Goal: Contribute content

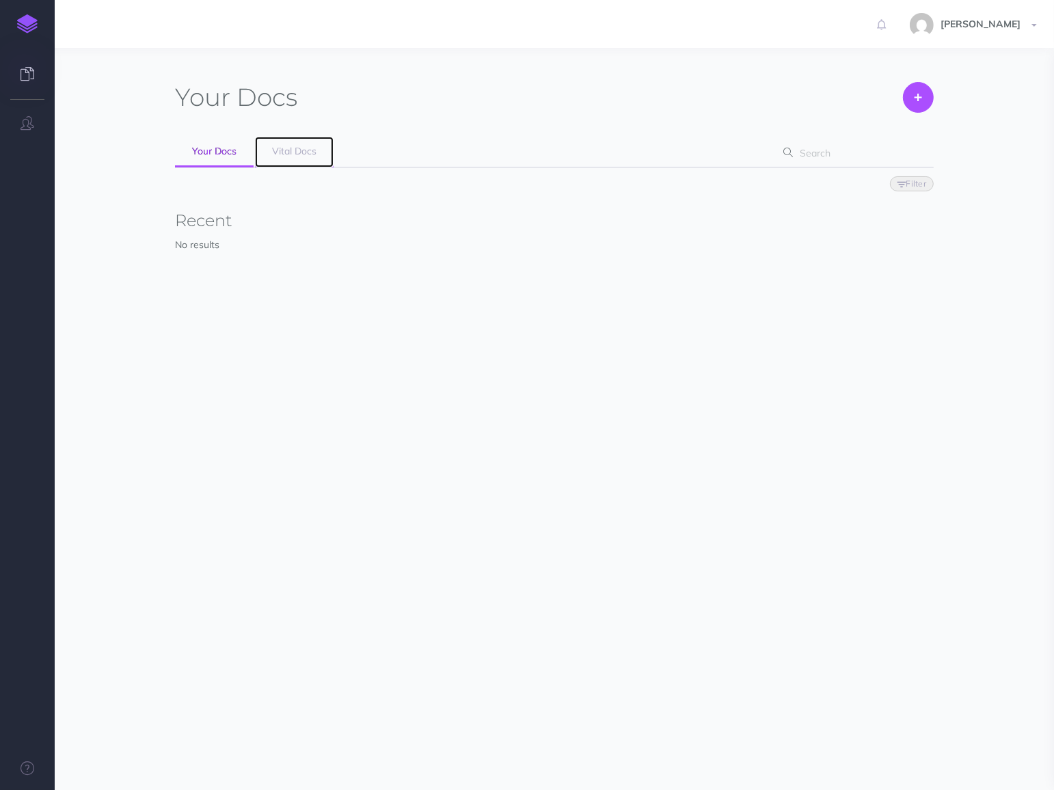
click at [283, 143] on link "Vital Docs" at bounding box center [294, 152] width 79 height 31
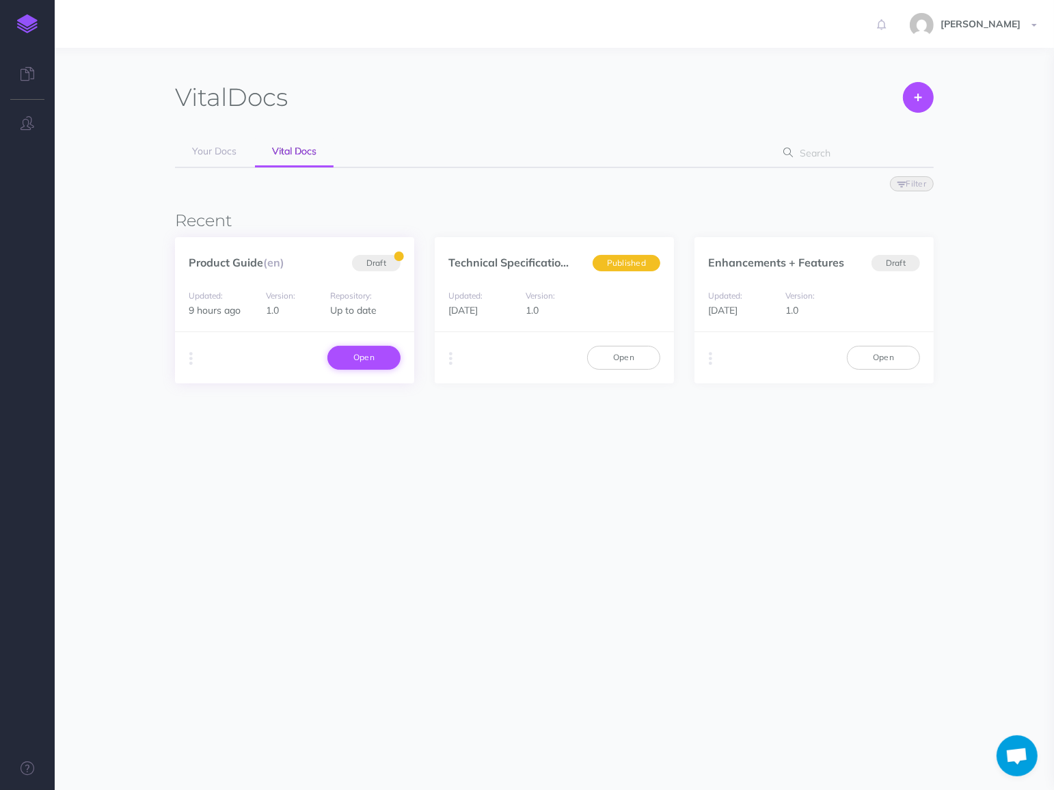
click at [363, 358] on link "Open" at bounding box center [363, 357] width 73 height 23
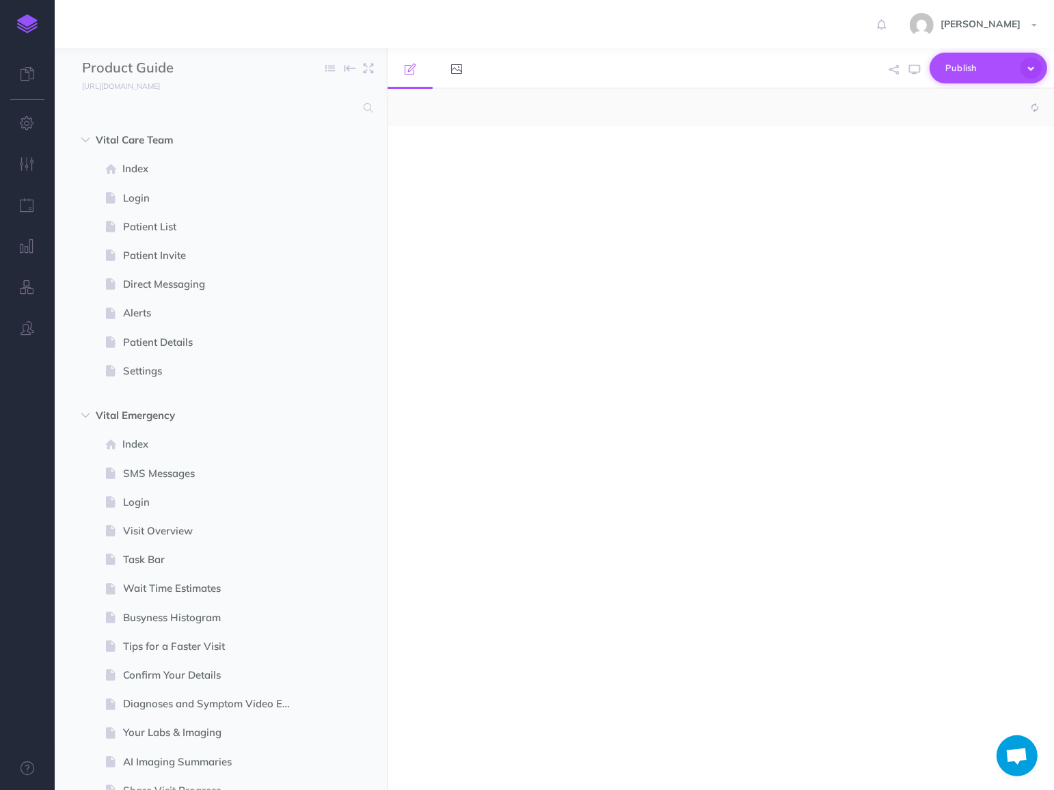
select select "null"
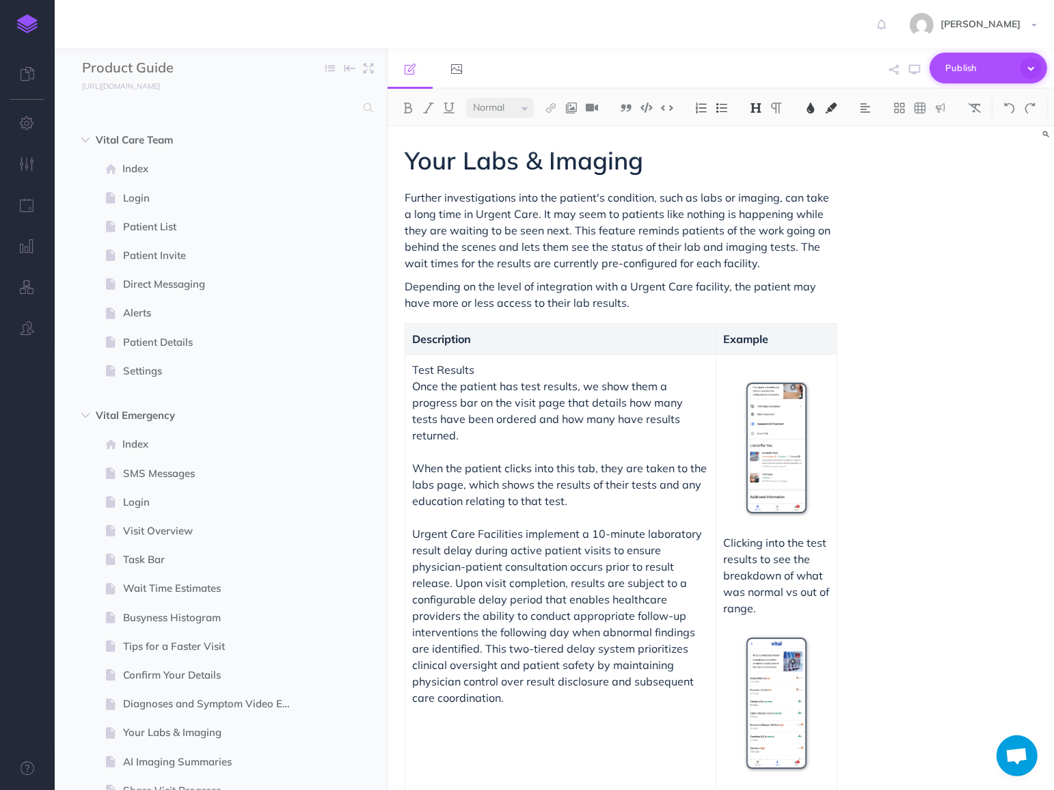
click at [1043, 70] on button "Publish" at bounding box center [988, 68] width 118 height 31
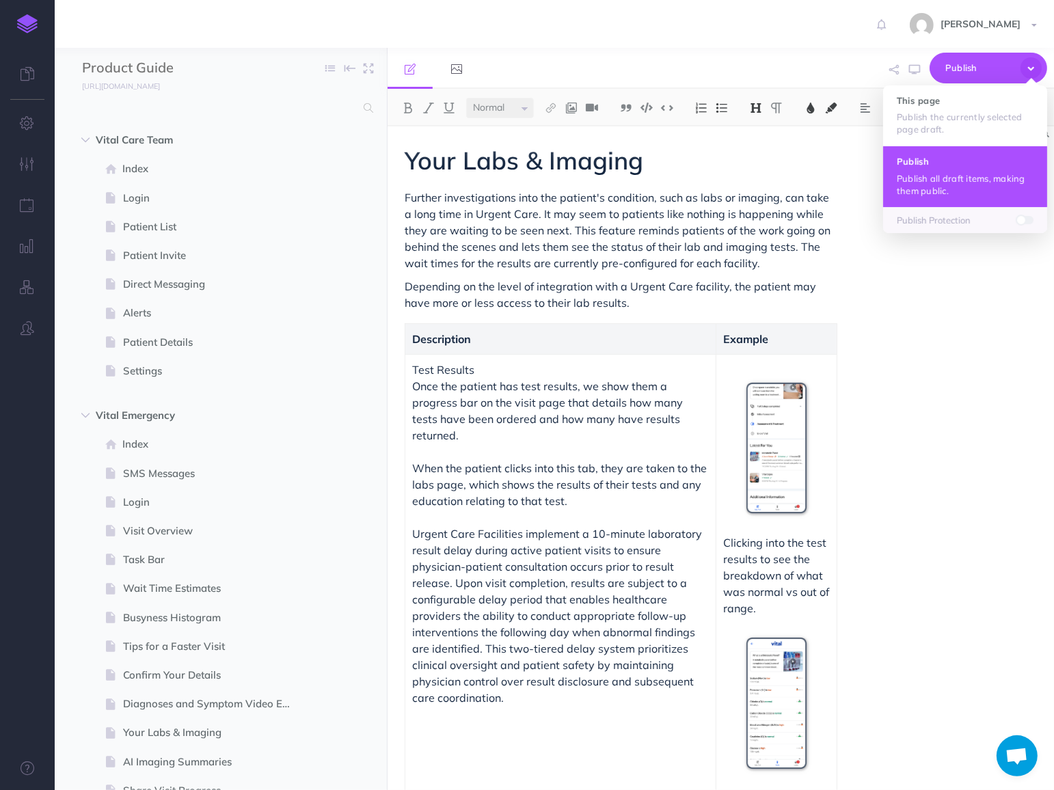
click at [951, 161] on h4 "Publish" at bounding box center [965, 161] width 137 height 10
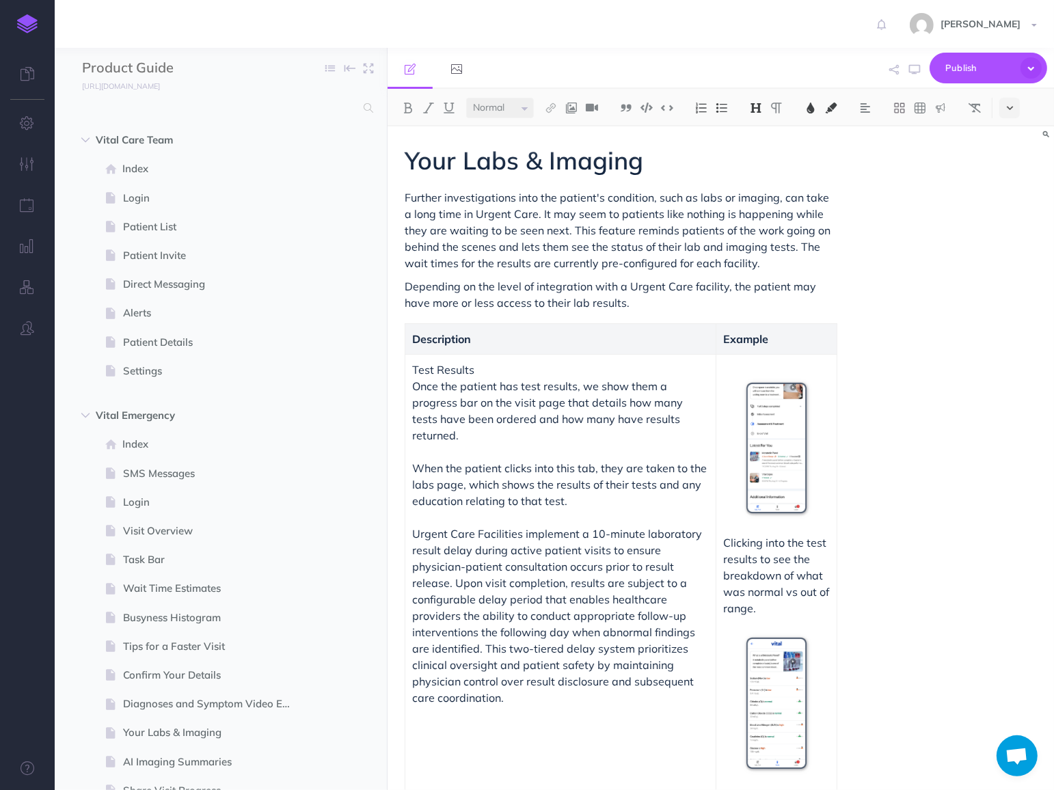
click at [1011, 109] on icon at bounding box center [1010, 108] width 6 height 10
click at [1005, 273] on img at bounding box center [1009, 275] width 12 height 8
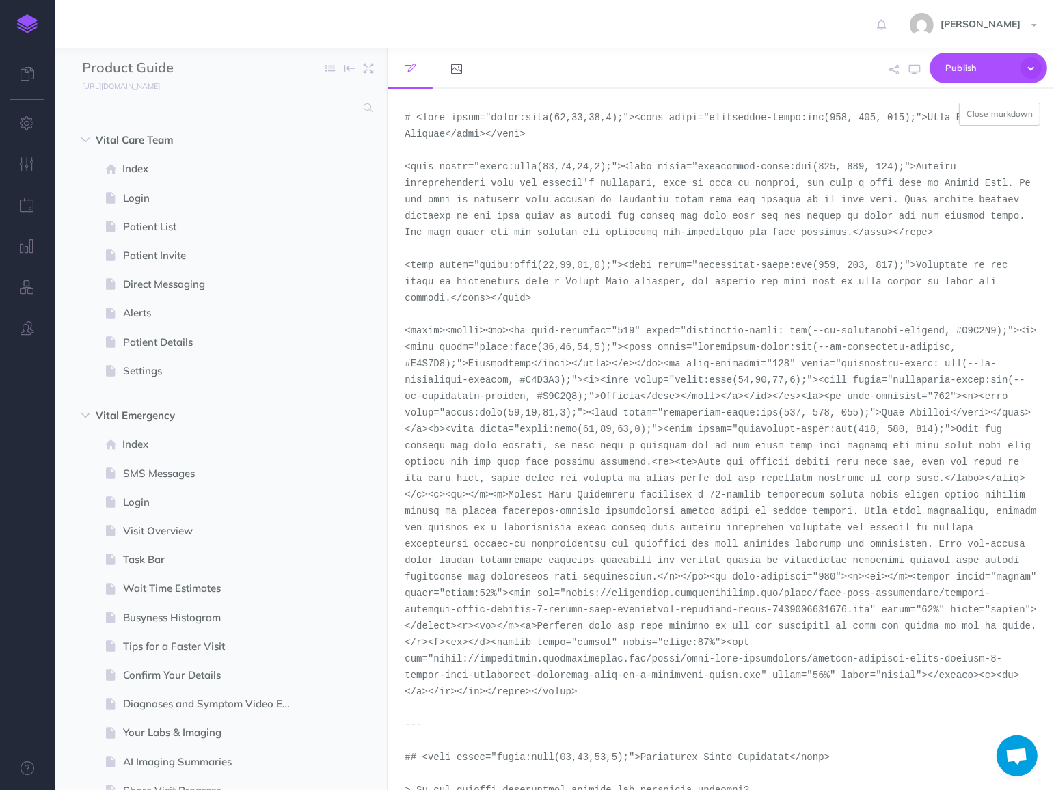
drag, startPoint x: 1032, startPoint y: 474, endPoint x: 946, endPoint y: 481, distance: 85.7
click at [946, 481] on textarea at bounding box center [720, 439] width 666 height 701
drag, startPoint x: 957, startPoint y: 431, endPoint x: 489, endPoint y: 435, distance: 468.1
click at [489, 435] on textarea at bounding box center [720, 439] width 666 height 701
click at [1000, 115] on button "Close markdown" at bounding box center [999, 114] width 81 height 23
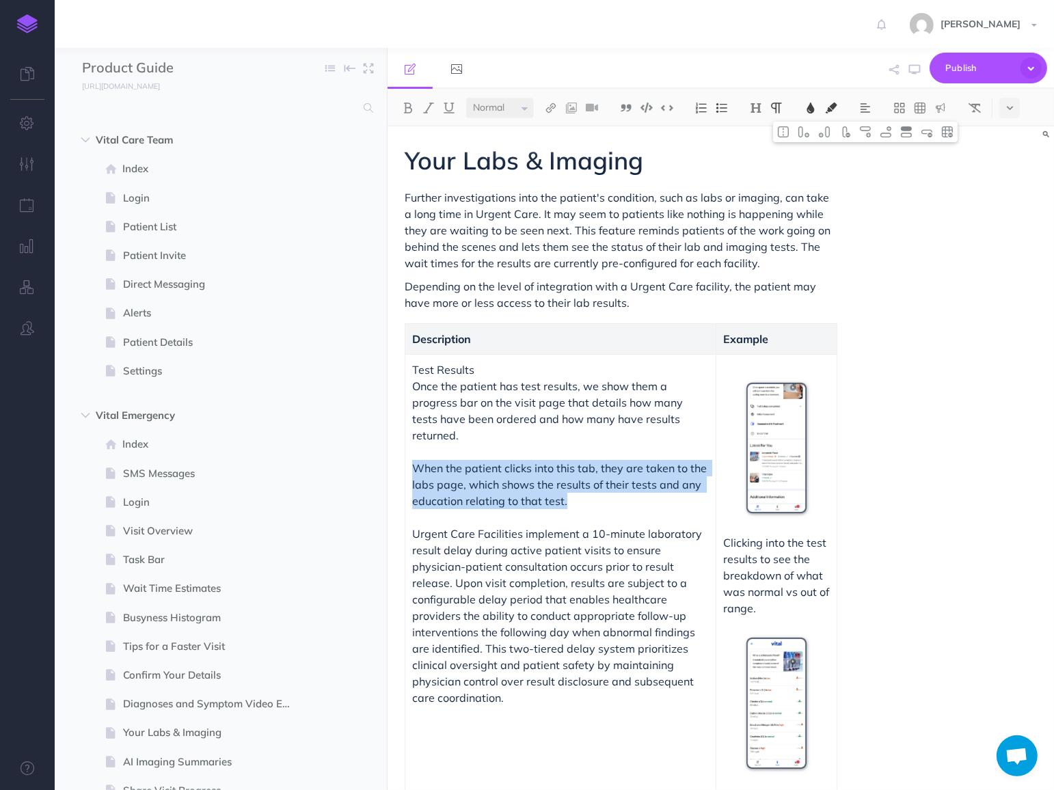
drag, startPoint x: 597, startPoint y: 487, endPoint x: 415, endPoint y: 450, distance: 185.5
click at [415, 450] on p "Once the patient has test results, we show them a progress bar on the visit pag…" at bounding box center [560, 443] width 297 height 131
copy span "When the patient clicks into this tab, they are taken to the labs page, which s…"
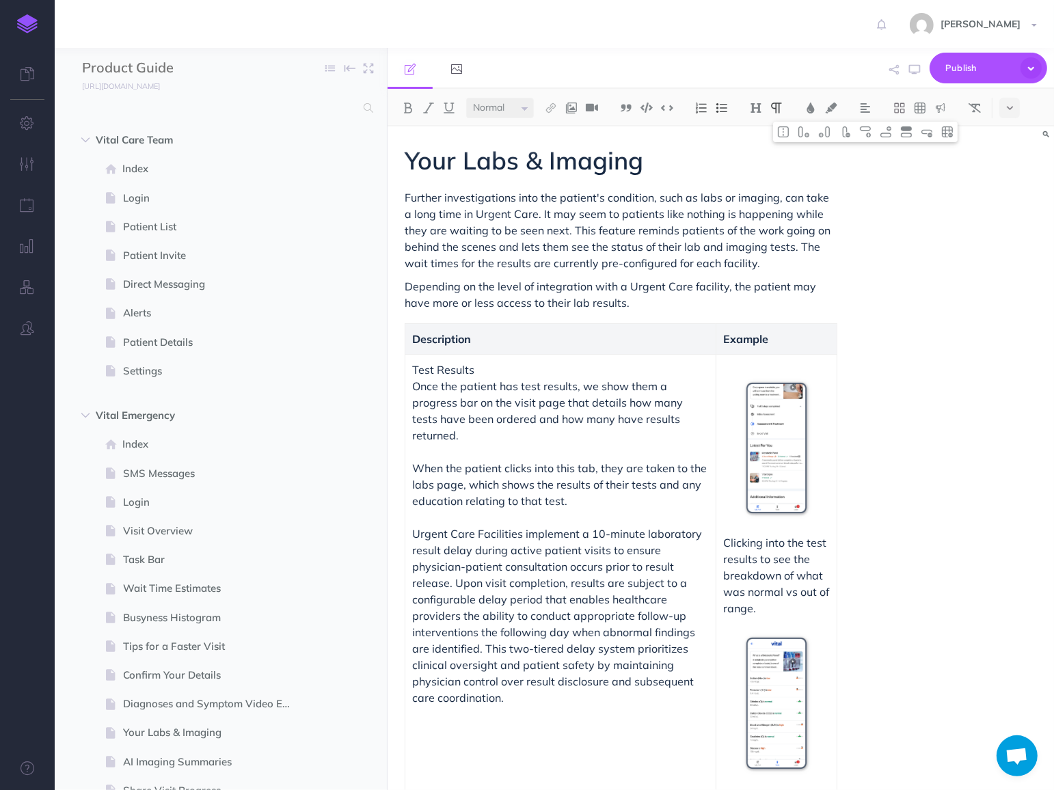
click at [413, 526] on p "Urgent Care Facilities implement a 10-minute laboratory result delay during act…" at bounding box center [560, 616] width 297 height 180
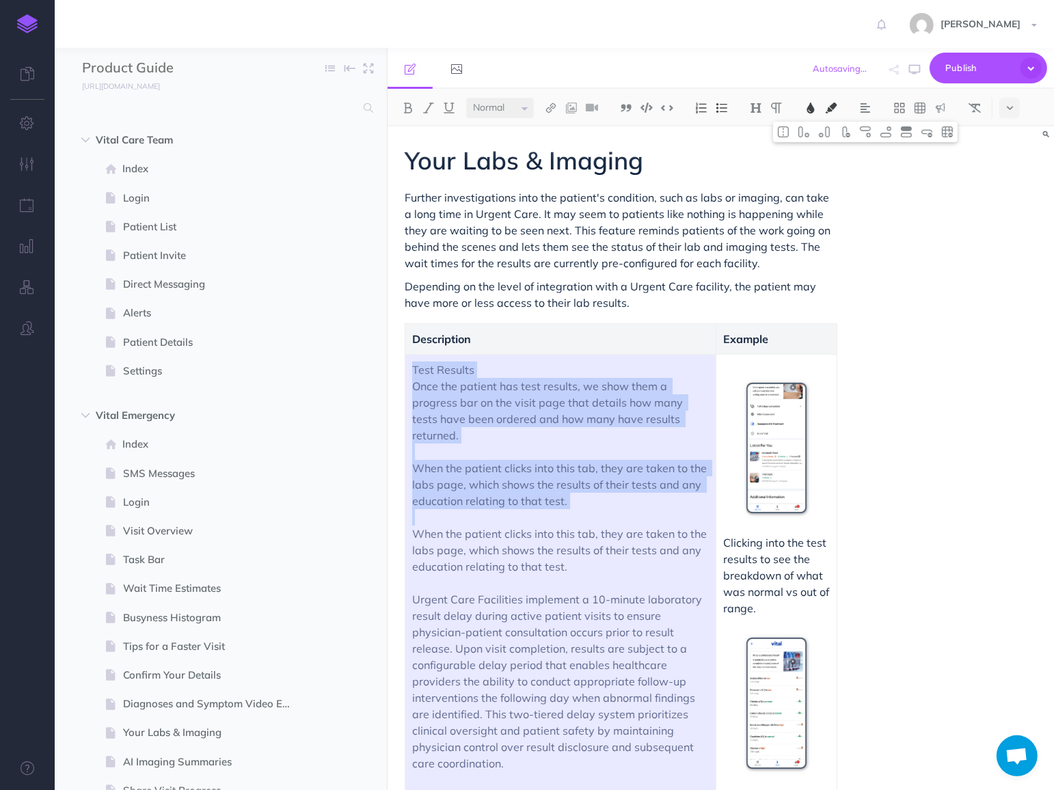
drag, startPoint x: 503, startPoint y: 744, endPoint x: 416, endPoint y: 599, distance: 168.3
click at [416, 599] on p "When the patient clicks into this tab, they are taken to the labs page, which s…" at bounding box center [560, 649] width 297 height 246
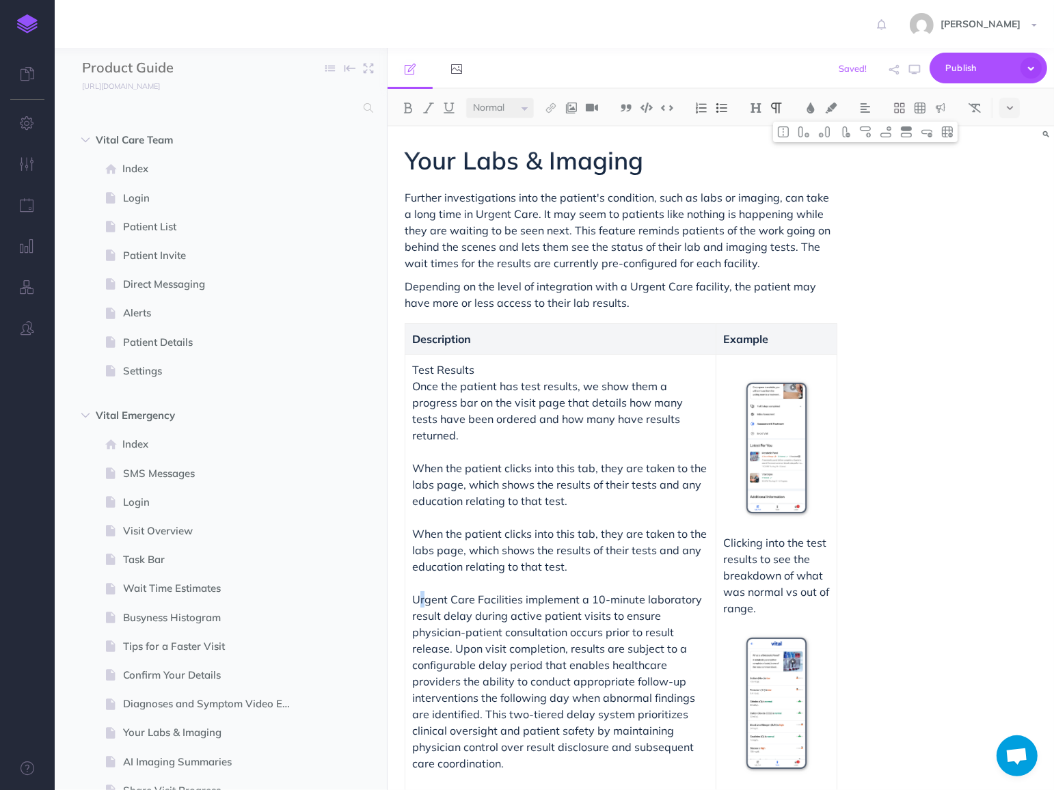
drag, startPoint x: 417, startPoint y: 582, endPoint x: 426, endPoint y: 585, distance: 10.0
click at [426, 584] on p "When the patient clicks into this tab, they are taken to the labs page, which s…" at bounding box center [560, 649] width 297 height 246
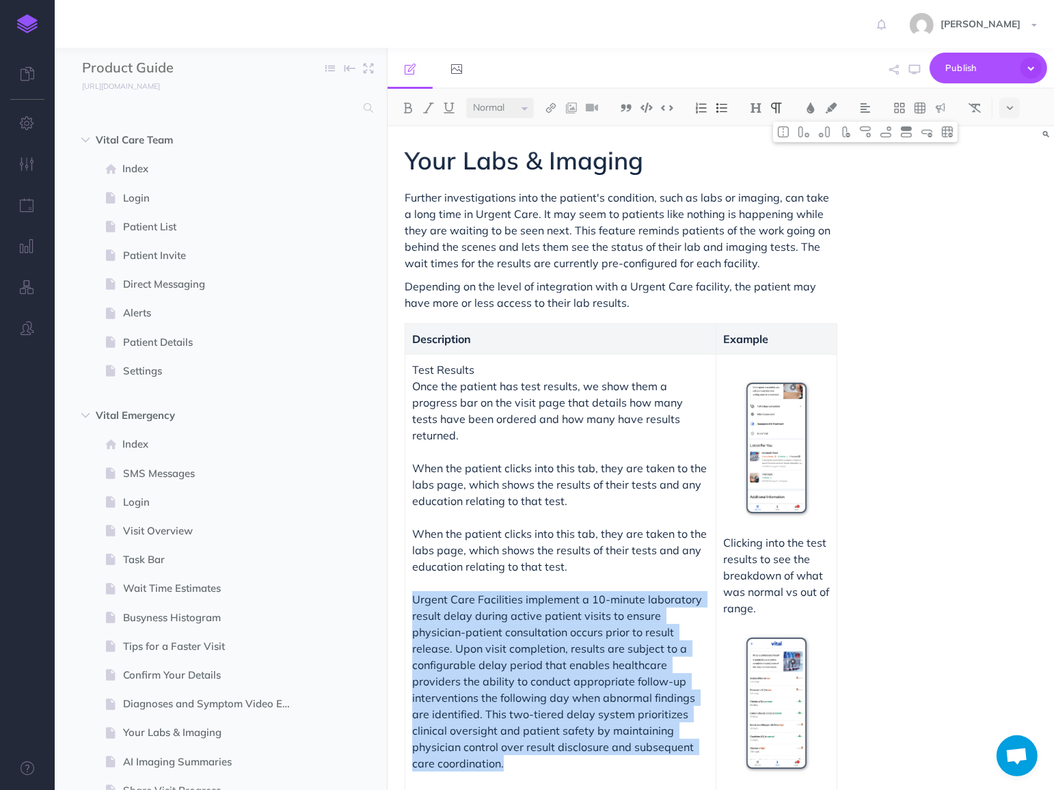
drag, startPoint x: 413, startPoint y: 582, endPoint x: 507, endPoint y: 742, distance: 185.6
click at [507, 742] on p "When the patient clicks into this tab, they are taken to the labs page, which s…" at bounding box center [560, 649] width 297 height 246
copy p "Urgent Care Facilities implement a 10-minute laboratory result delay during act…"
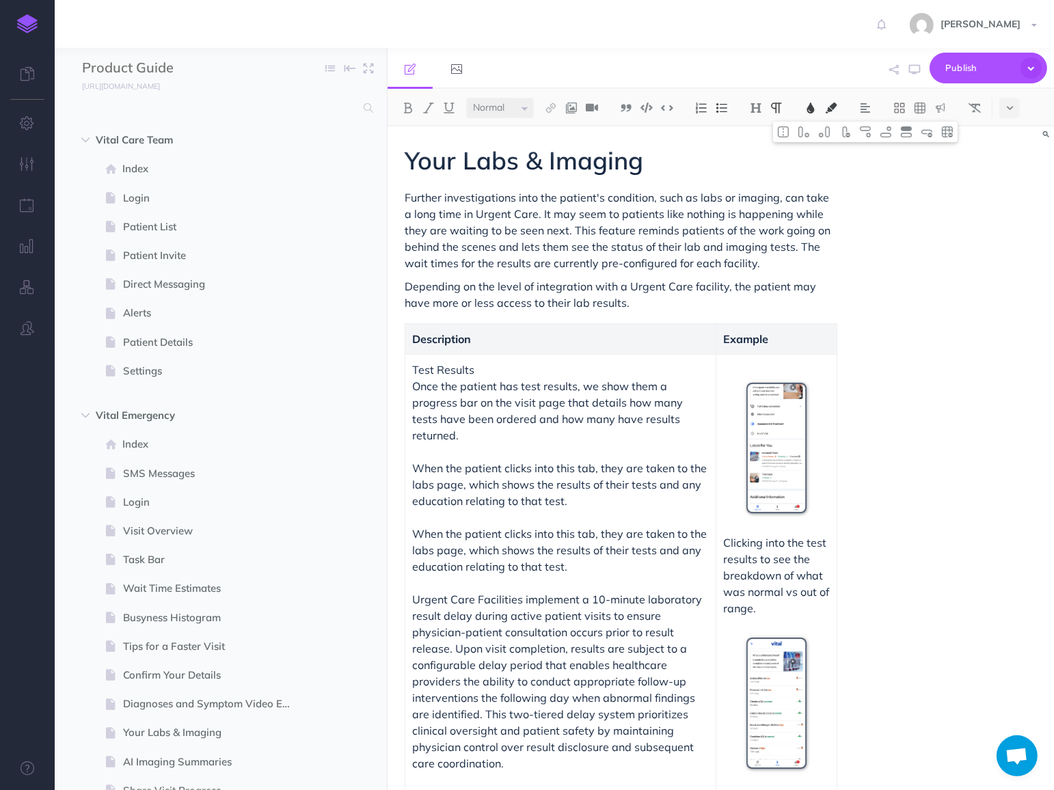
click at [560, 549] on span "When the patient clicks into this tab, they are taken to the labs page, which s…" at bounding box center [560, 550] width 297 height 46
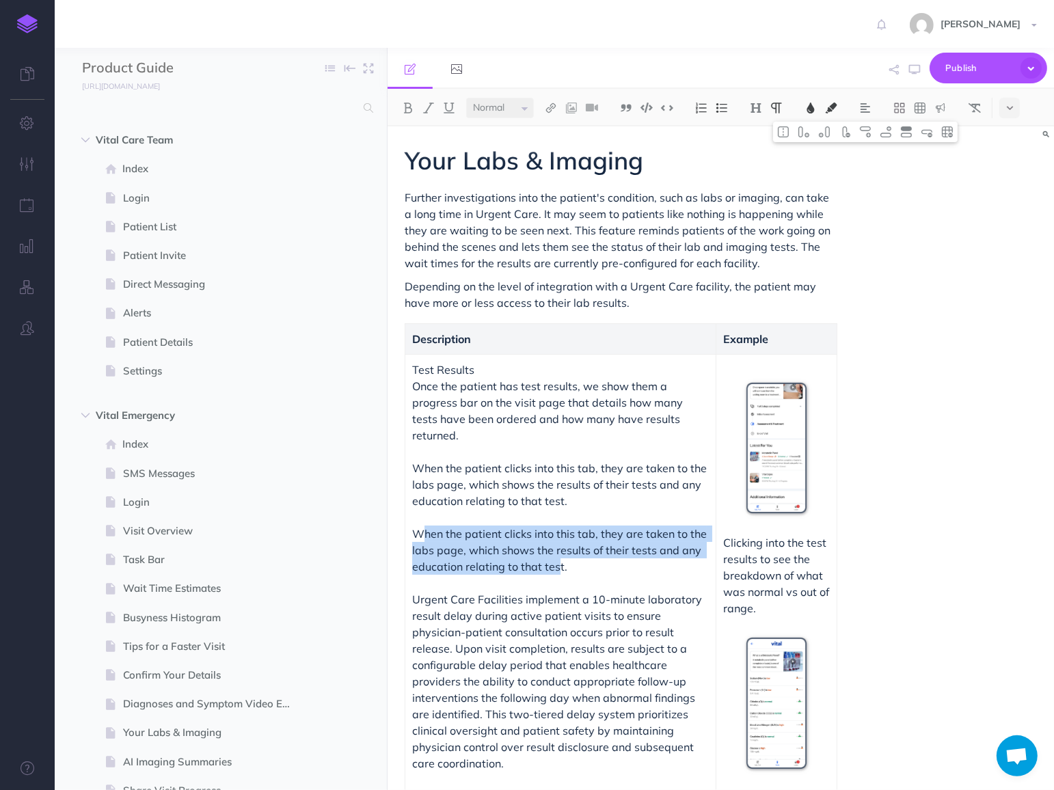
drag, startPoint x: 558, startPoint y: 551, endPoint x: 424, endPoint y: 514, distance: 138.9
click at [424, 527] on span "When the patient clicks into this tab, they are taken to the labs page, which s…" at bounding box center [560, 550] width 297 height 46
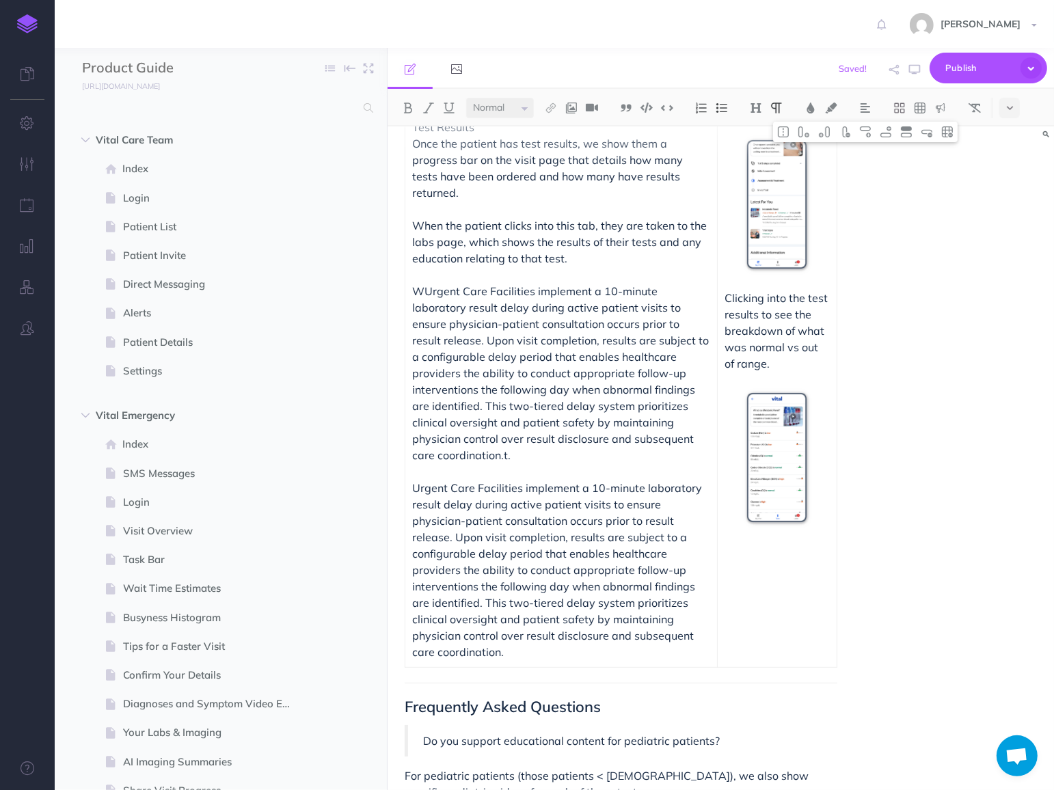
scroll to position [240, 0]
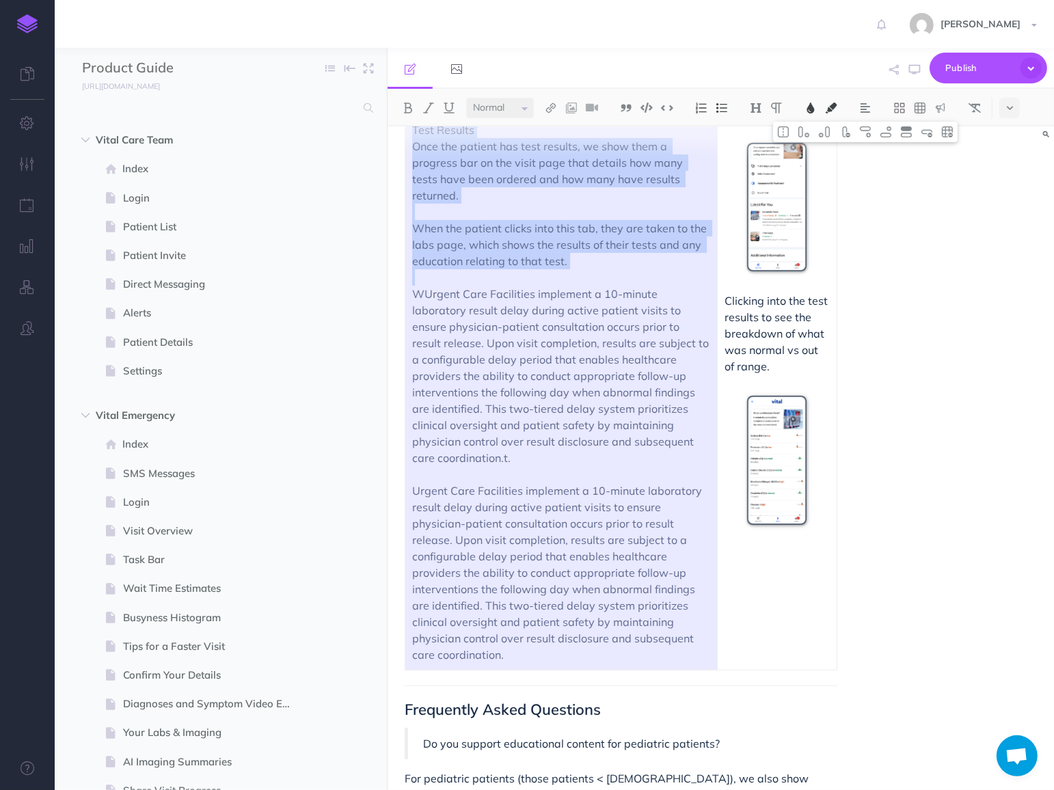
drag, startPoint x: 532, startPoint y: 644, endPoint x: 420, endPoint y: 476, distance: 202.6
click at [420, 476] on p "W Urgent Care Facilities implement a 10-minute laboratory result delay during a…" at bounding box center [561, 474] width 298 height 377
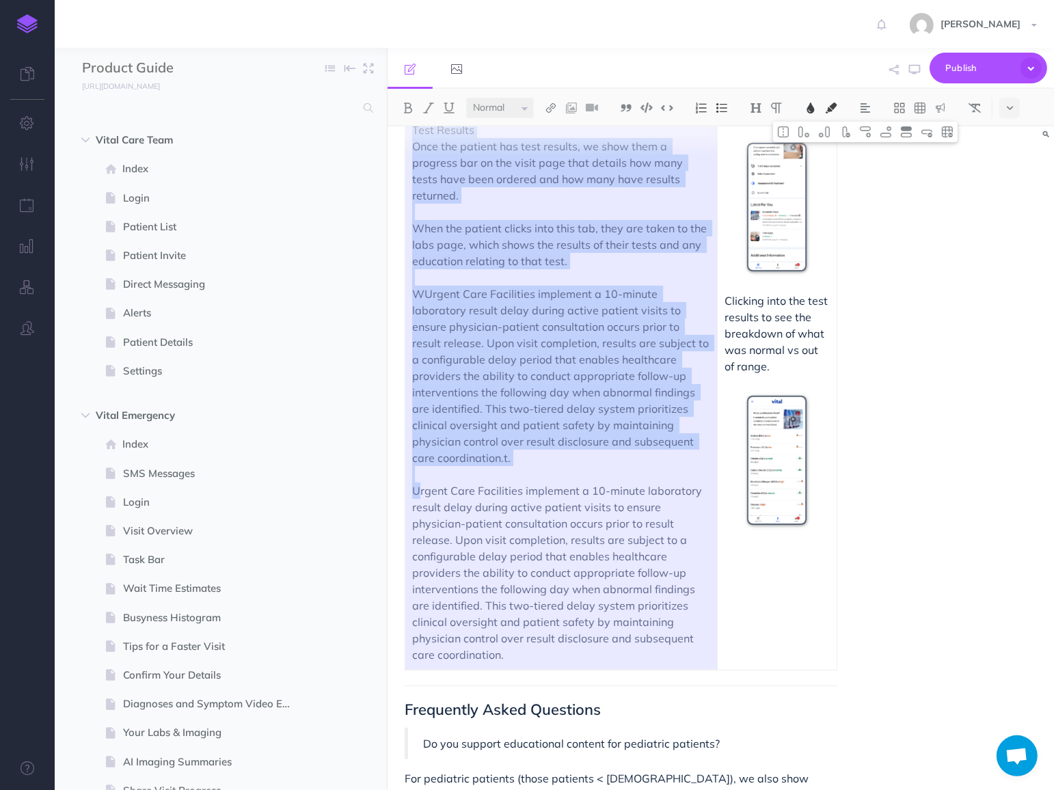
click at [420, 476] on p "W Urgent Care Facilities implement a 10-minute laboratory result delay during a…" at bounding box center [561, 474] width 298 height 377
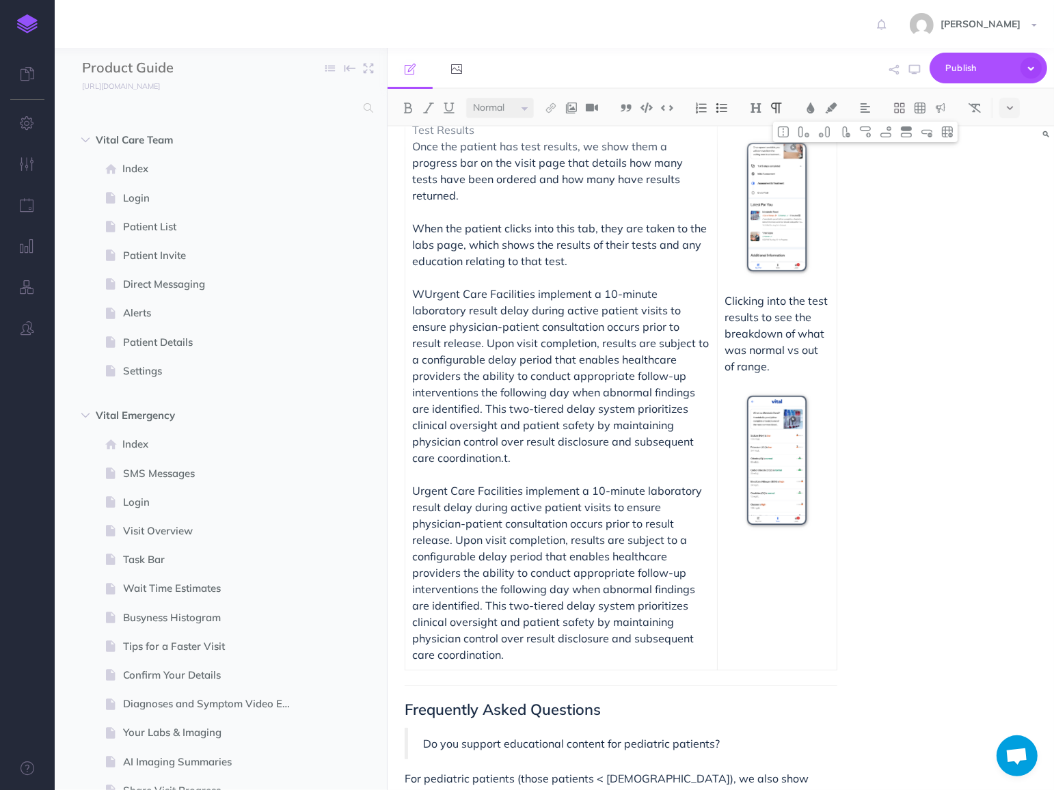
click at [417, 475] on p "W Urgent Care Facilities implement a 10-minute laboratory result delay during a…" at bounding box center [561, 474] width 298 height 377
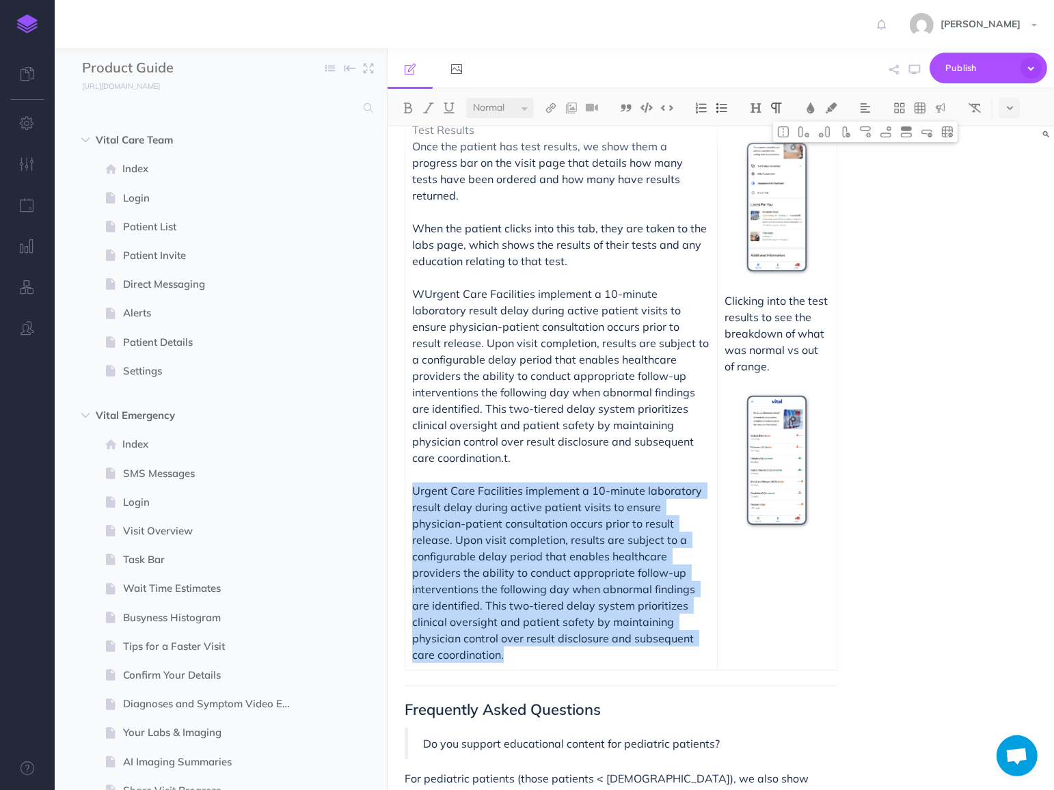
drag, startPoint x: 413, startPoint y: 473, endPoint x: 670, endPoint y: 651, distance: 312.4
click at [670, 651] on td "Test Results Once the patient has test results, we show them a progress bar on …" at bounding box center [561, 392] width 312 height 556
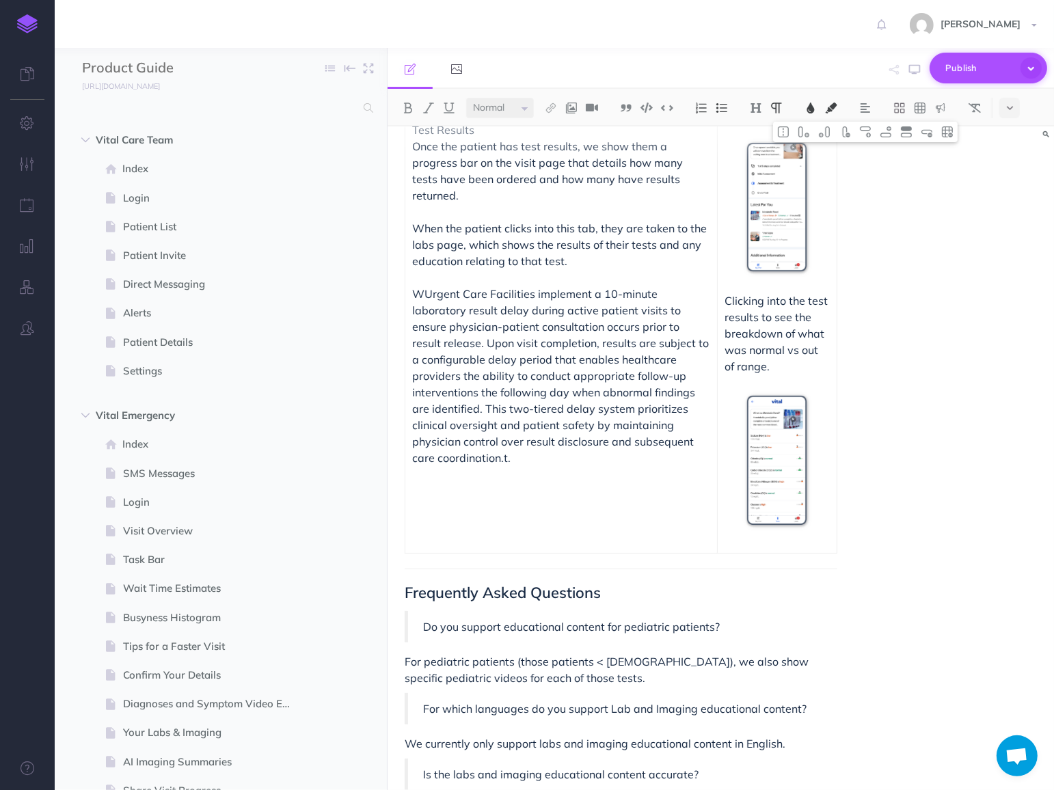
click at [1028, 71] on icon "button" at bounding box center [1030, 67] width 21 height 21
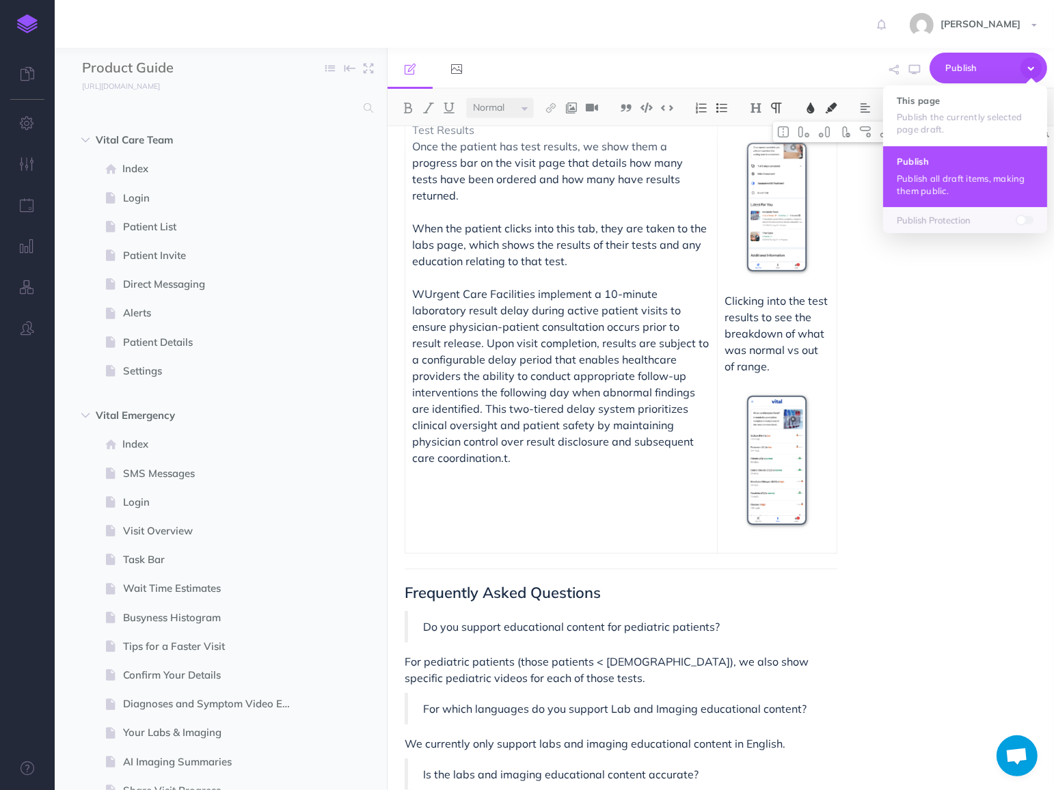
click at [959, 165] on h4 "Publish" at bounding box center [965, 161] width 137 height 10
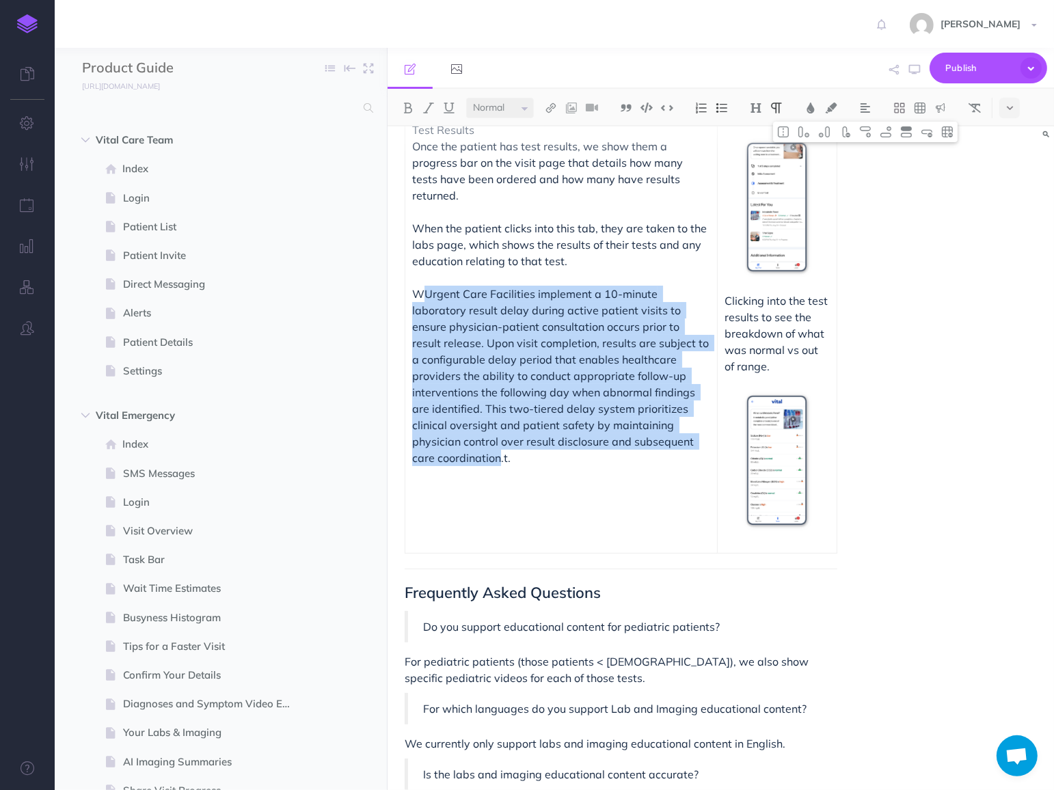
drag, startPoint x: 424, startPoint y: 280, endPoint x: 499, endPoint y: 441, distance: 178.6
click at [499, 441] on p "W Urgent Care Facilities implement a 10-minute laboratory result delay during a…" at bounding box center [561, 376] width 298 height 180
copy p "Urgent Care Facilities implement a 10-minute laboratory result delay during act…"
drag, startPoint x: 529, startPoint y: 445, endPoint x: 411, endPoint y: 273, distance: 207.9
click at [412, 286] on p "W Urgent Care Facilities implement a 10-minute laboratory result delay during a…" at bounding box center [561, 376] width 298 height 180
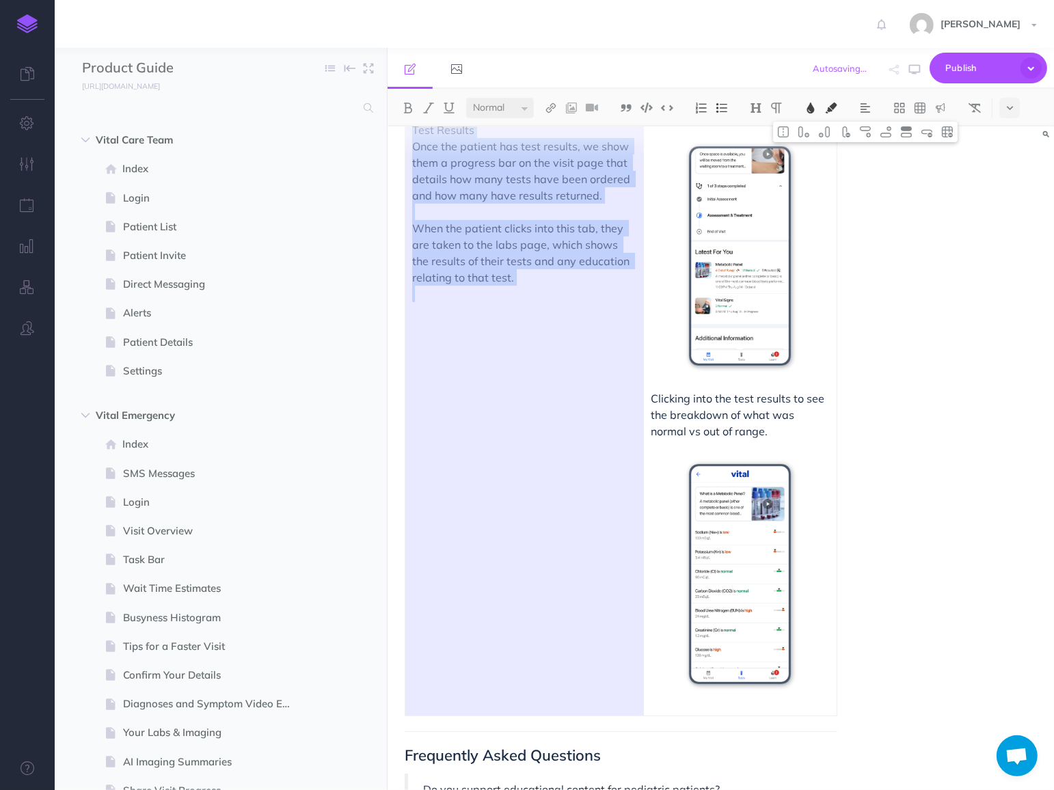
drag, startPoint x: 529, startPoint y: 281, endPoint x: 402, endPoint y: 233, distance: 135.8
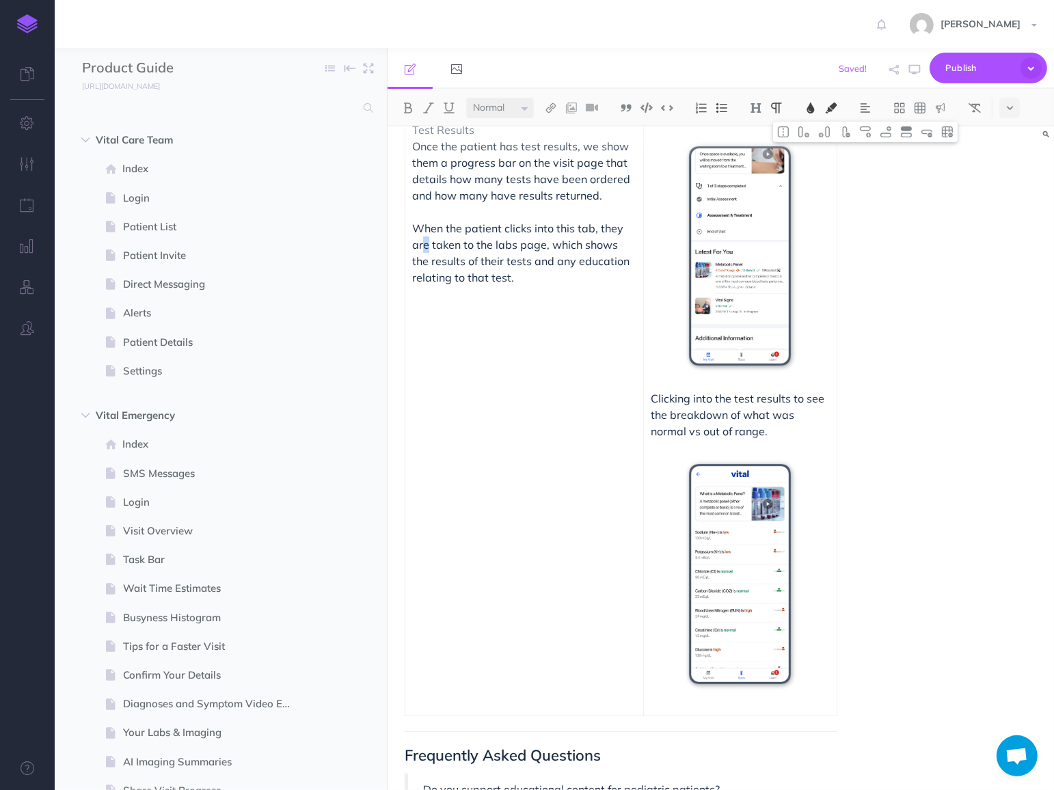
click at [425, 241] on span "Once the patient has test results, we show them a progress bar on the visit pag…" at bounding box center [522, 211] width 221 height 145
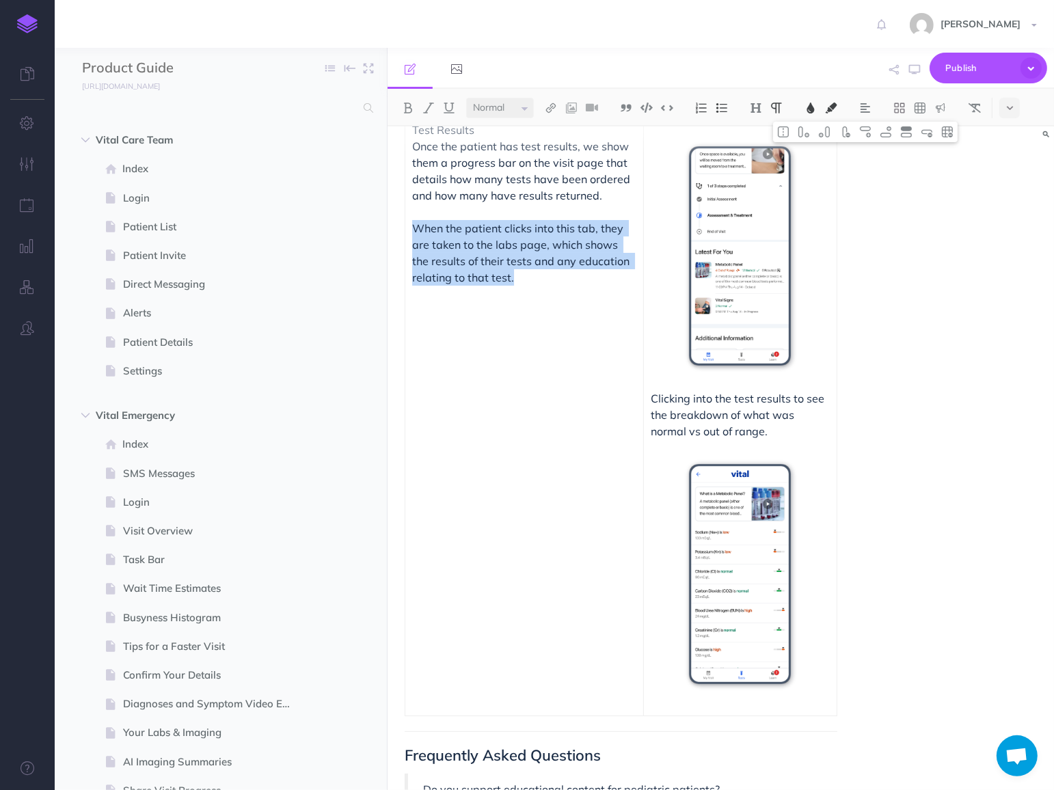
copy span "When the patient clicks into this tab, they are taken to the labs page, which s…"
drag, startPoint x: 520, startPoint y: 279, endPoint x: 415, endPoint y: 230, distance: 115.9
click at [415, 230] on p "Once the patient has test results, we show them a progress bar on the visit pag…" at bounding box center [524, 212] width 224 height 148
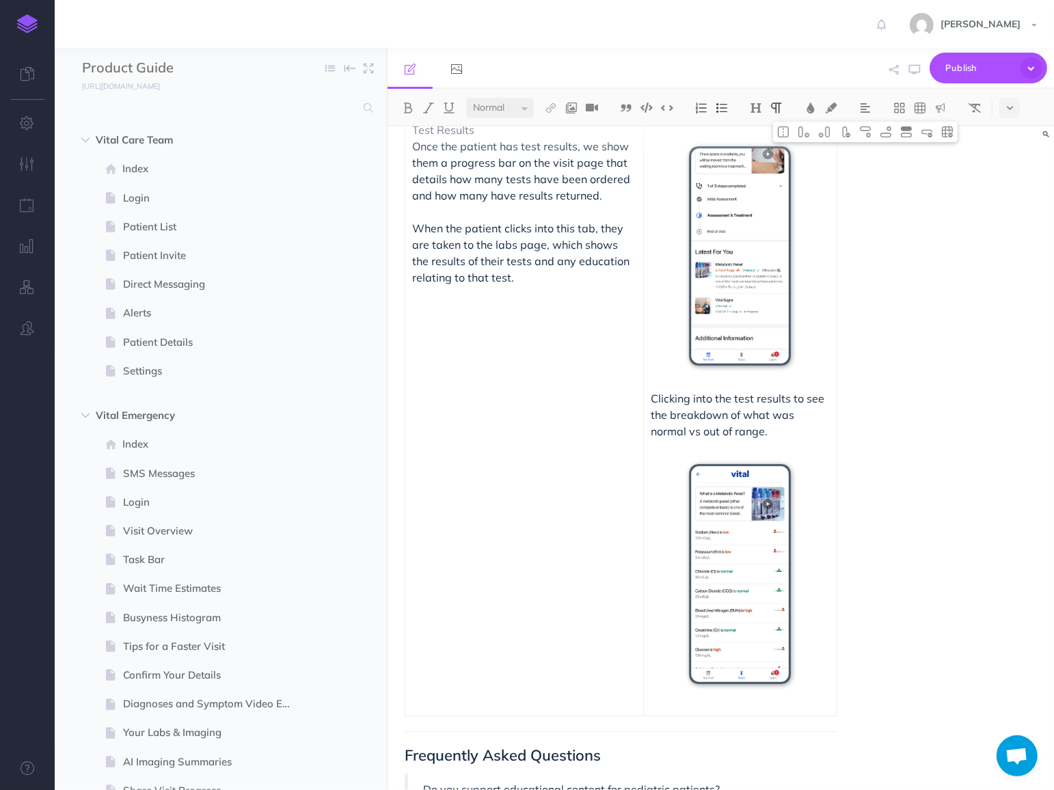
click at [435, 312] on p at bounding box center [524, 310] width 224 height 16
click at [435, 337] on td "Test Results Once the patient has test results, we show them a progress bar on …" at bounding box center [524, 415] width 239 height 602
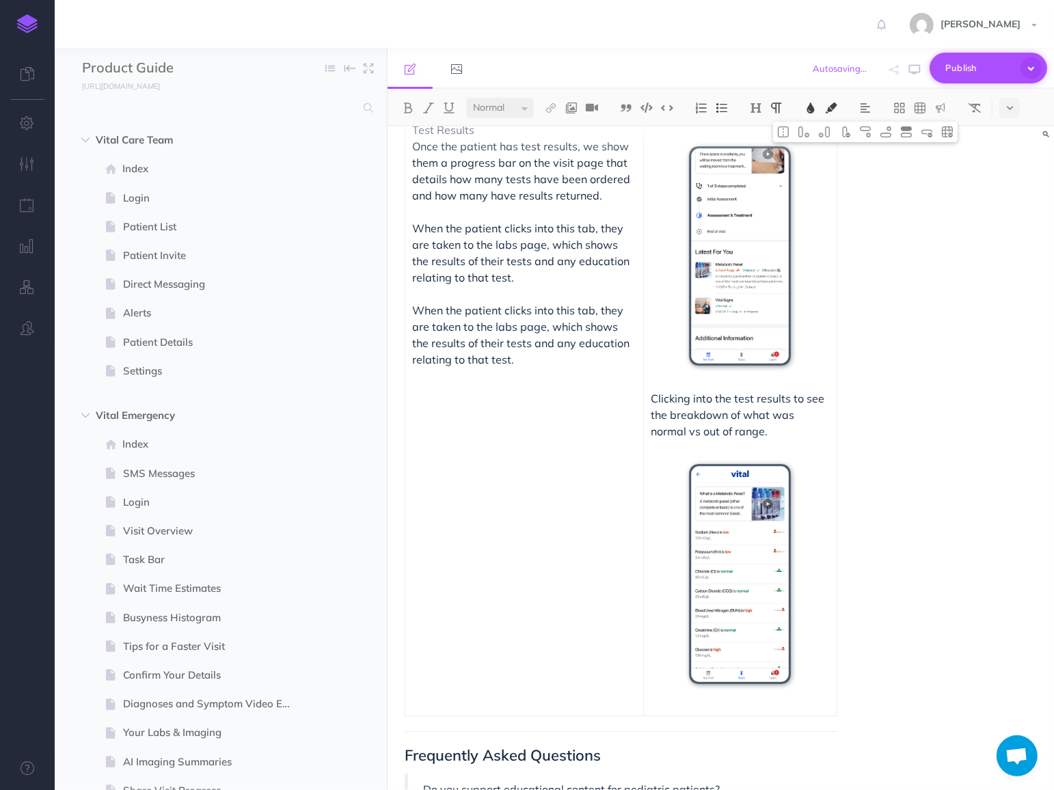
click at [1026, 70] on icon "button" at bounding box center [1030, 67] width 21 height 21
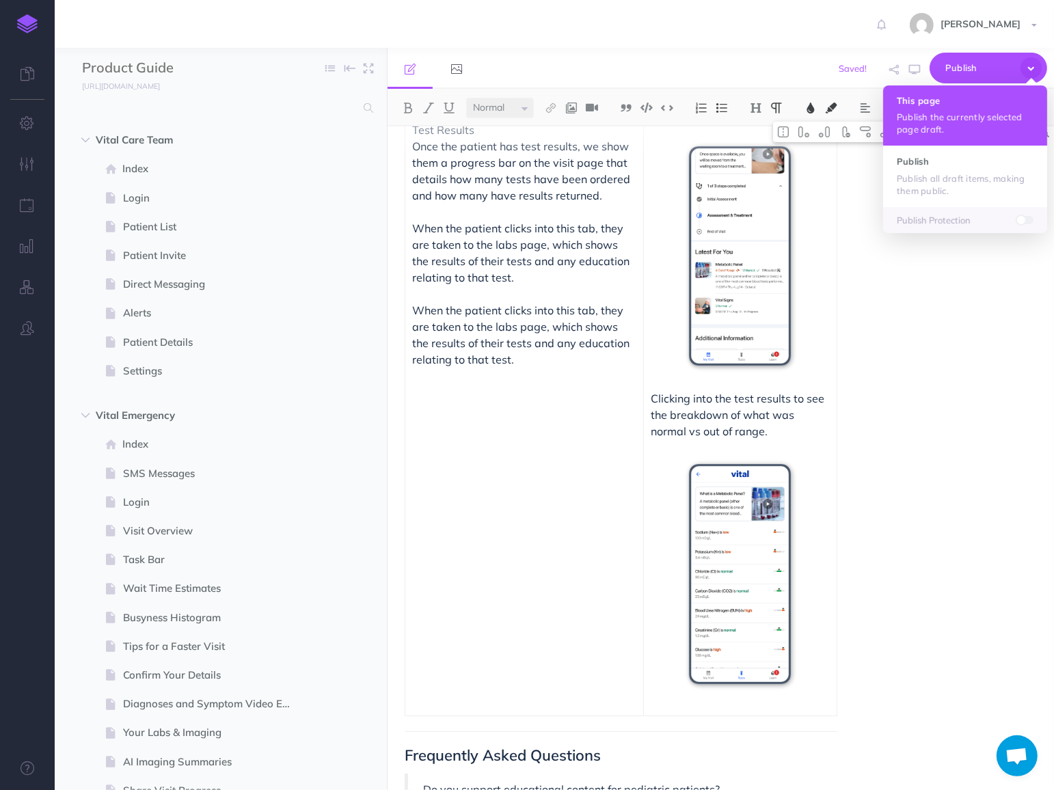
click at [983, 109] on button "This page Publish the currently selected page draft." at bounding box center [965, 115] width 164 height 60
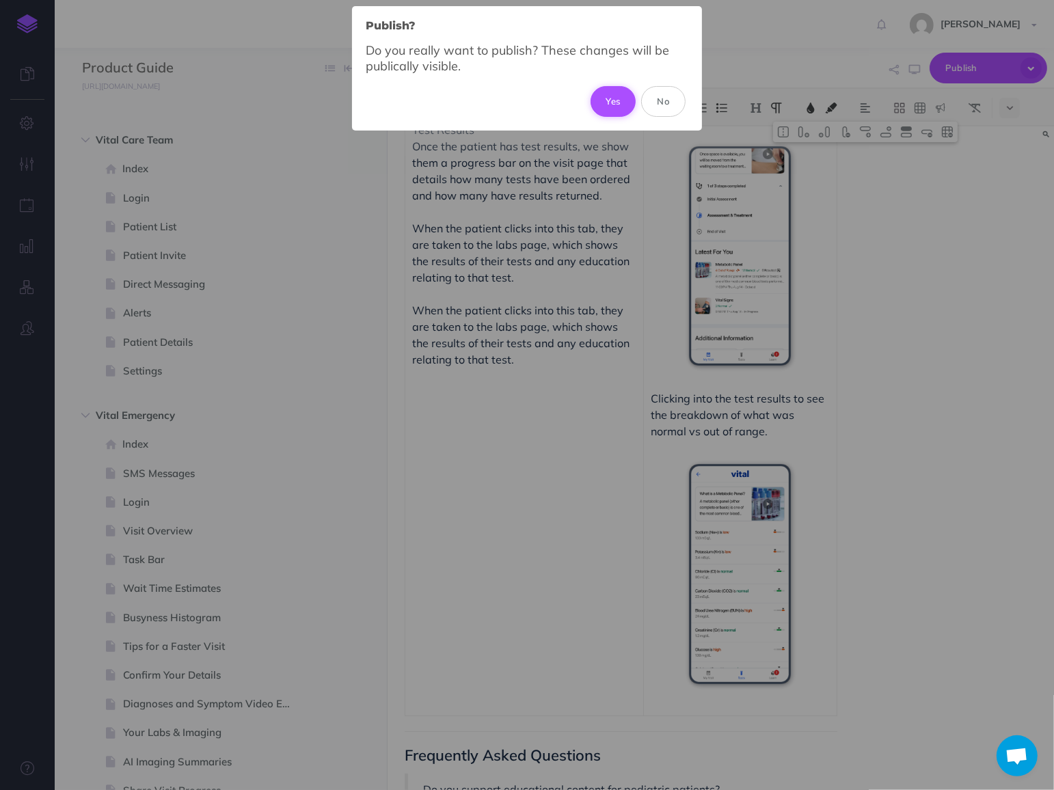
click at [605, 105] on button "Yes" at bounding box center [613, 101] width 46 height 30
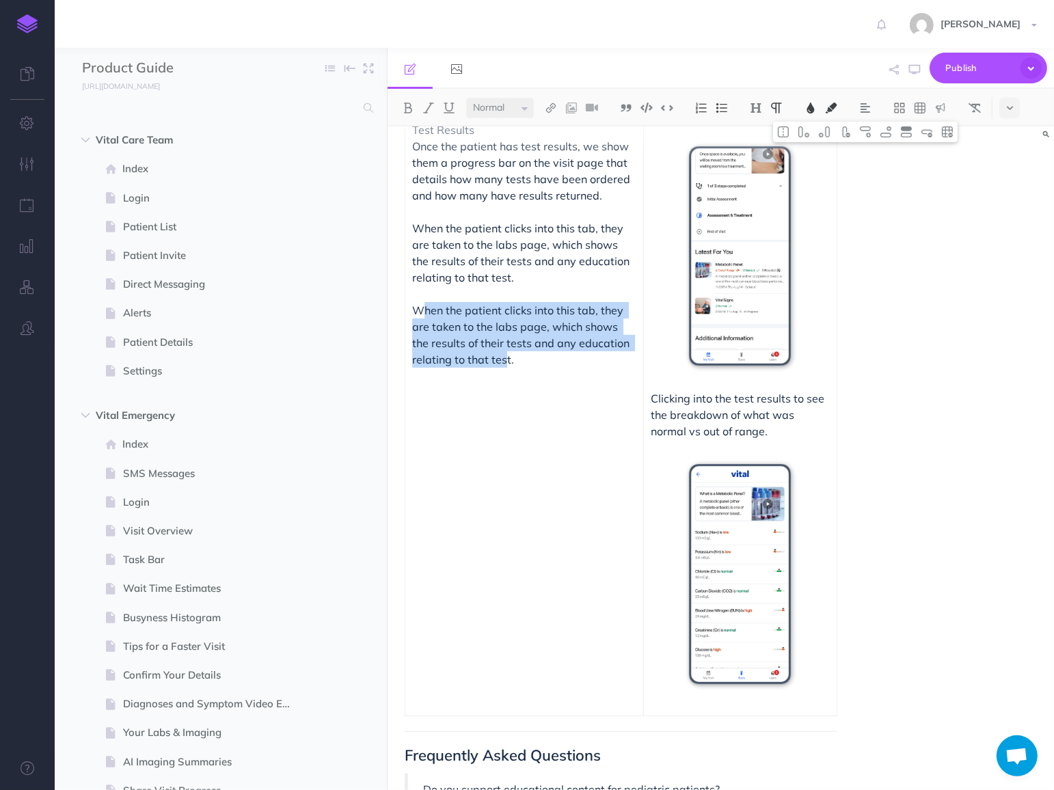
drag, startPoint x: 503, startPoint y: 362, endPoint x: 424, endPoint y: 312, distance: 93.1
click at [424, 312] on span "When the patient clicks into this tab, they are taken to the labs page, which s…" at bounding box center [522, 334] width 220 height 63
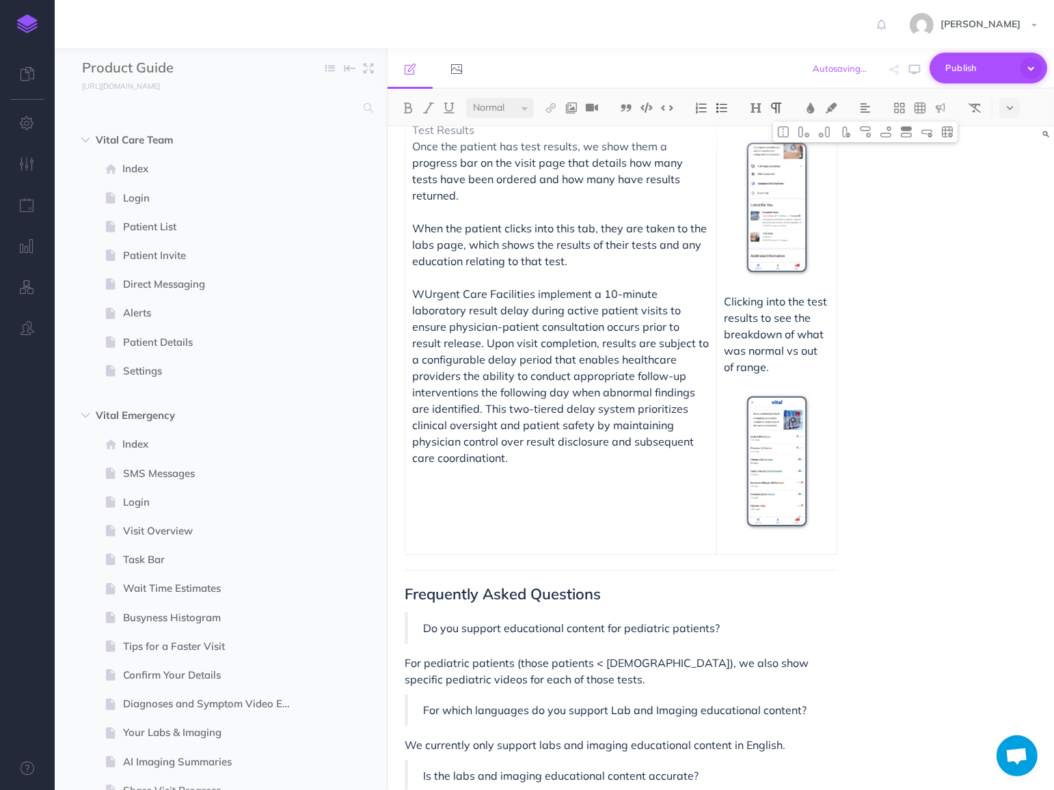
click at [1024, 72] on icon "button" at bounding box center [1030, 67] width 21 height 21
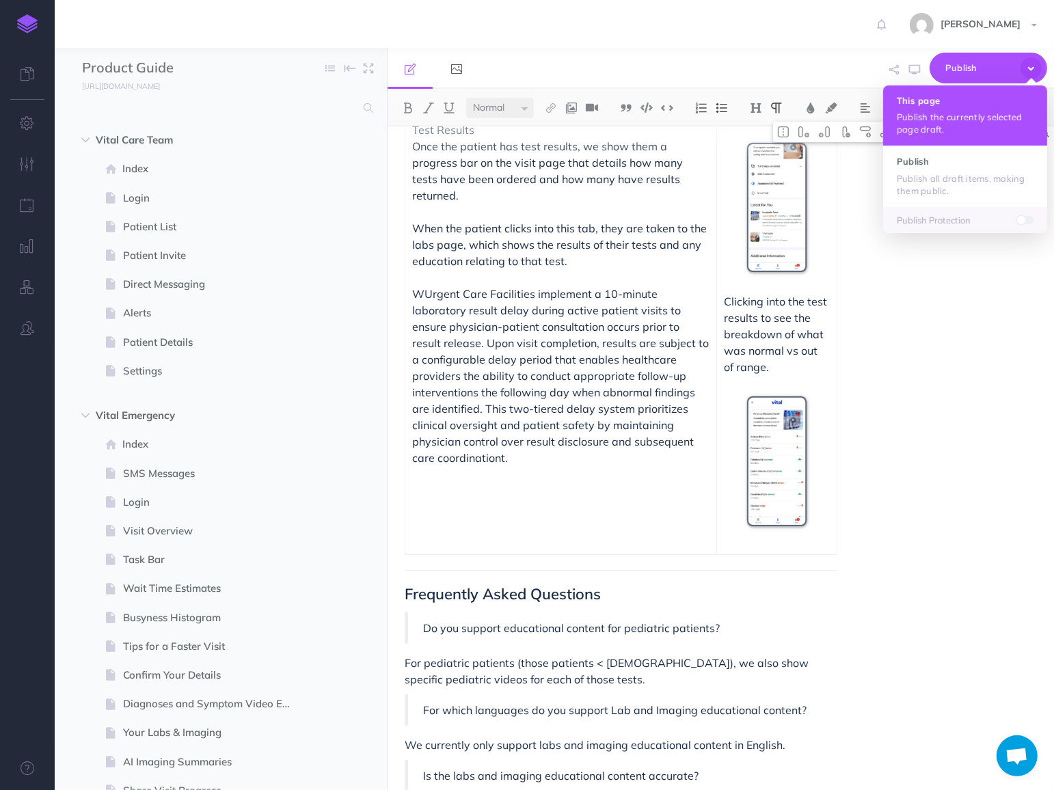
click at [987, 121] on p "Publish the currently selected page draft." at bounding box center [965, 123] width 137 height 25
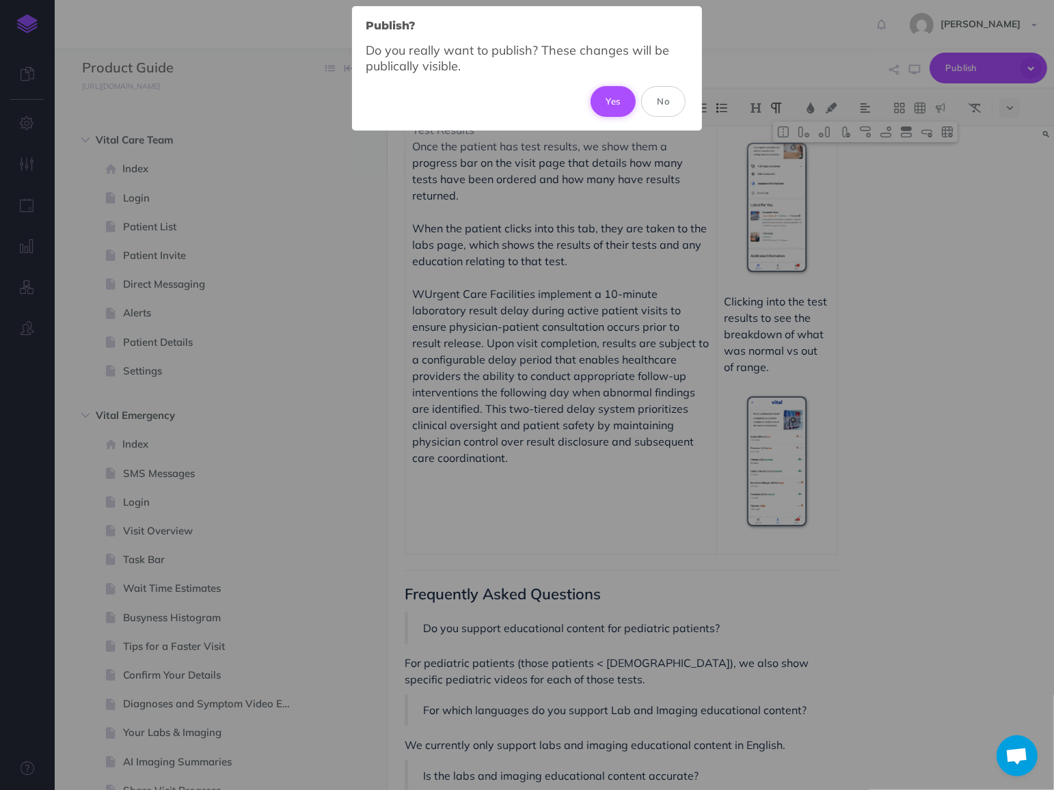
click at [610, 111] on button "Yes" at bounding box center [613, 101] width 46 height 30
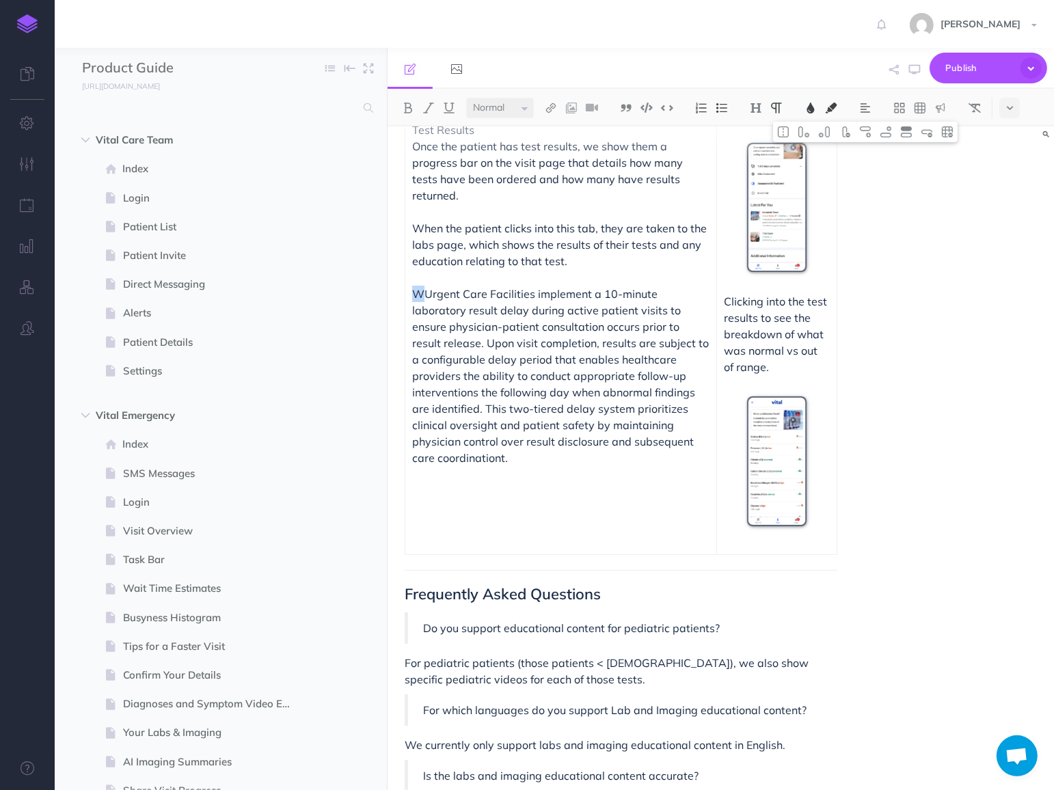
drag, startPoint x: 426, startPoint y: 282, endPoint x: 413, endPoint y: 281, distance: 13.7
click at [413, 286] on p "W Urgent Care Facilities implement a 10-minute laboratory result delay during a…" at bounding box center [560, 376] width 297 height 180
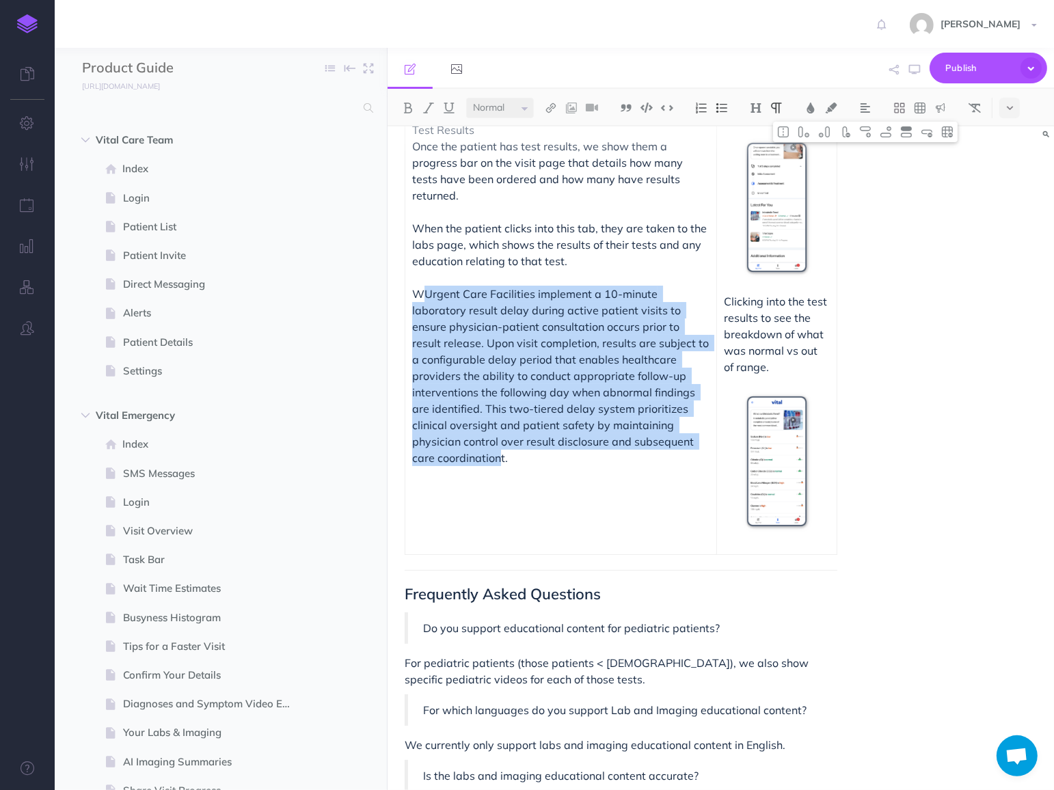
drag, startPoint x: 501, startPoint y: 442, endPoint x: 427, endPoint y: 283, distance: 175.5
click at [427, 286] on p "W Urgent Care Facilities implement a 10-minute laboratory result delay during a…" at bounding box center [560, 376] width 297 height 180
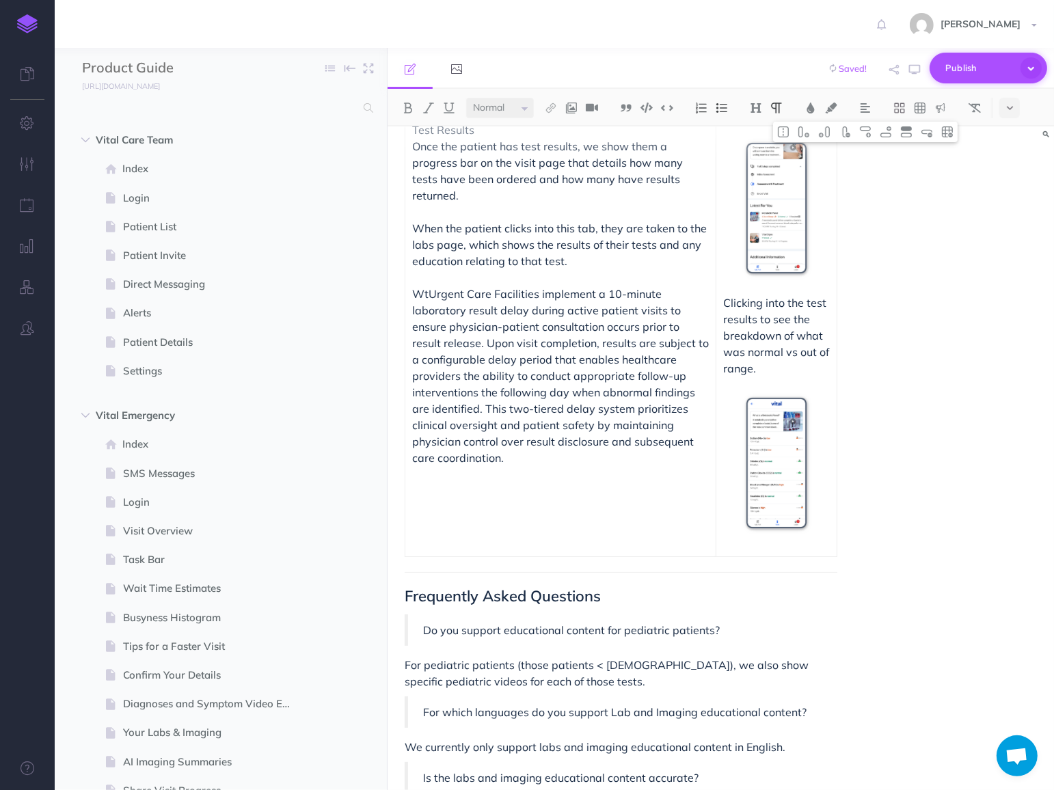
click at [1033, 64] on icon "button" at bounding box center [1030, 67] width 21 height 21
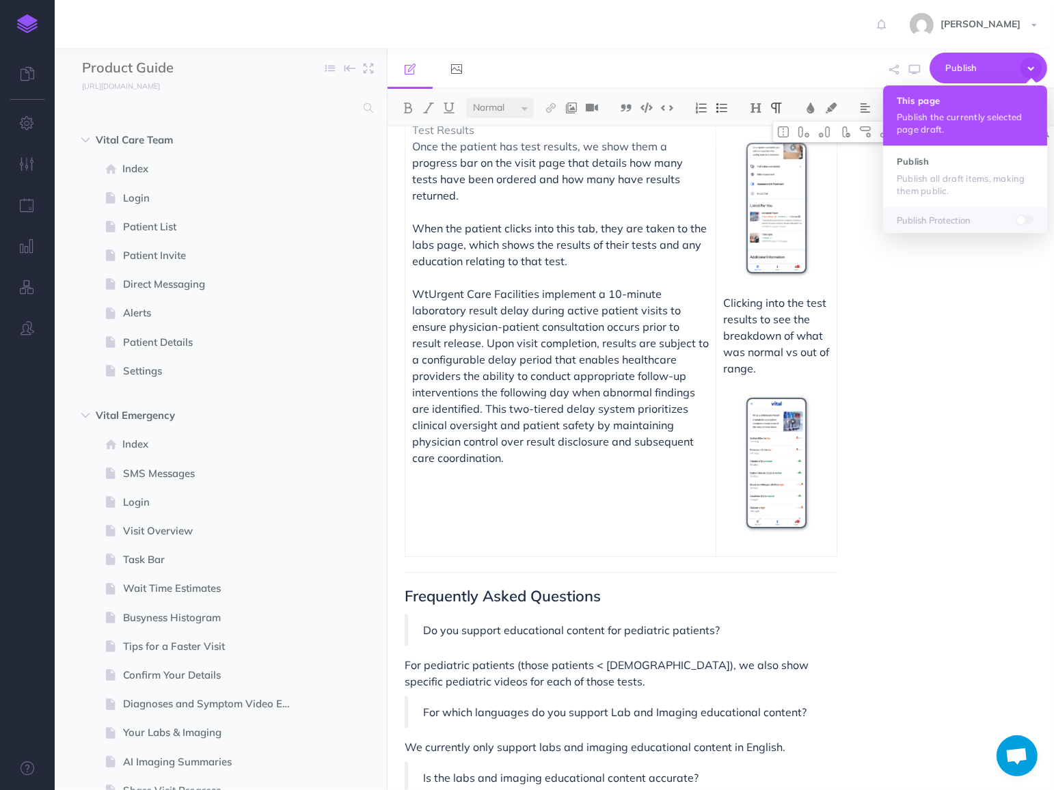
click at [960, 103] on h4 "This page" at bounding box center [965, 101] width 137 height 10
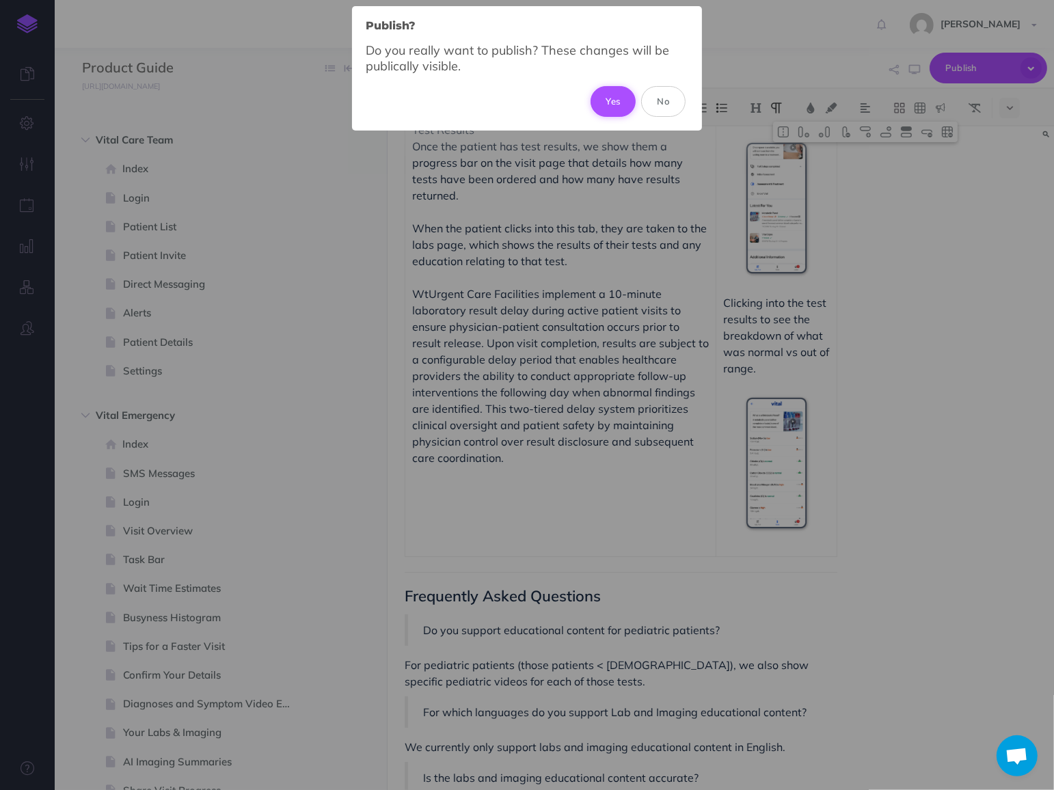
click at [618, 100] on button "Yes" at bounding box center [613, 101] width 46 height 30
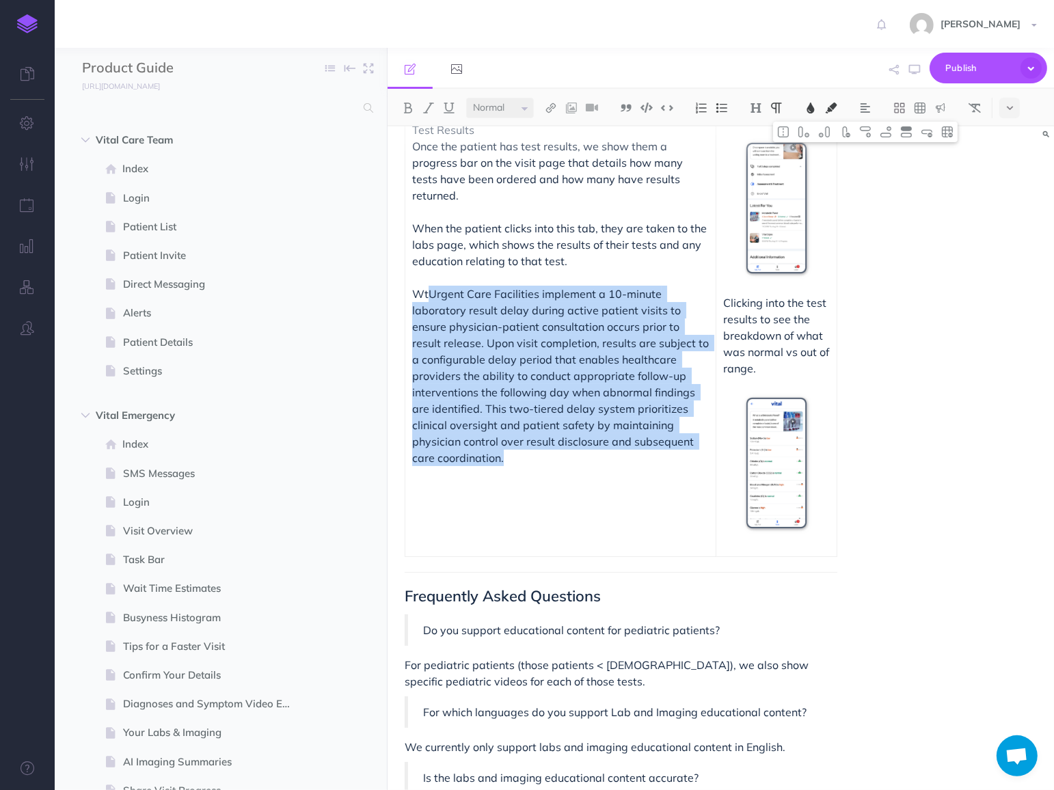
drag, startPoint x: 431, startPoint y: 276, endPoint x: 519, endPoint y: 436, distance: 182.9
click at [519, 436] on p "Wt Urgent Care Facilities implement a 10-minute laboratory result delay during …" at bounding box center [560, 376] width 297 height 180
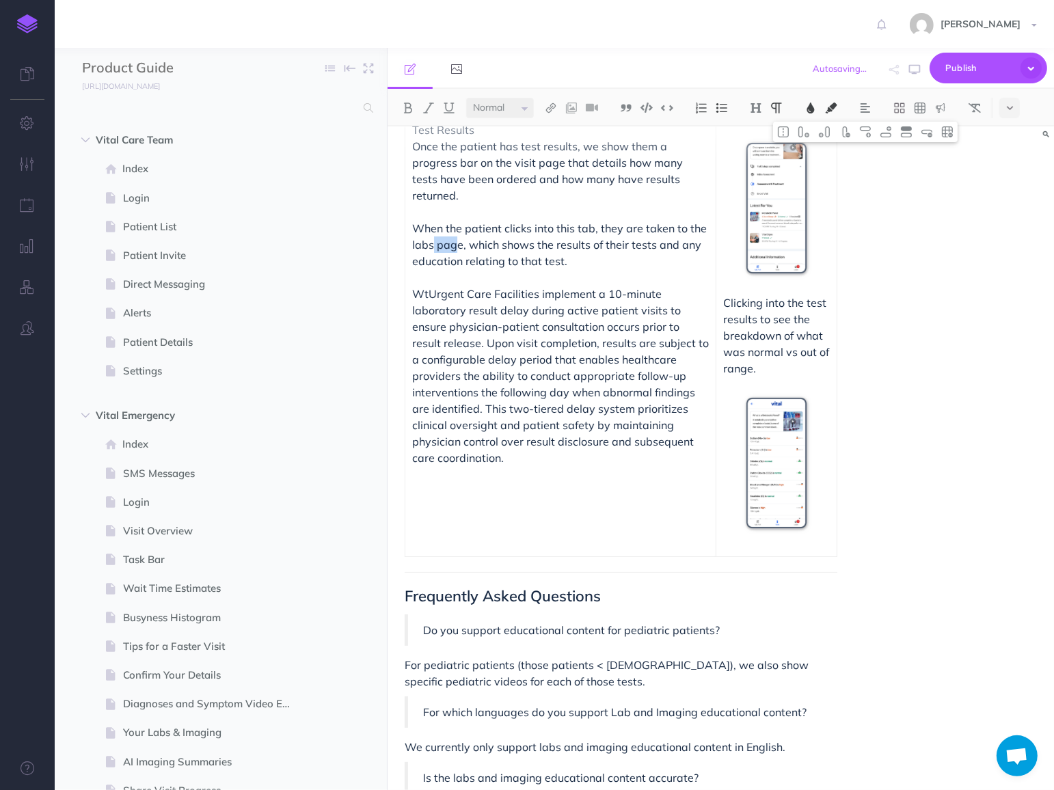
drag, startPoint x: 433, startPoint y: 230, endPoint x: 458, endPoint y: 229, distance: 25.3
click at [458, 229] on span "Once the patient has test results, we show them a progress bar on the visit pag…" at bounding box center [560, 203] width 297 height 128
click at [549, 232] on span "Once the patient has test results, we show them a progress bar on the visit pag…" at bounding box center [560, 203] width 297 height 128
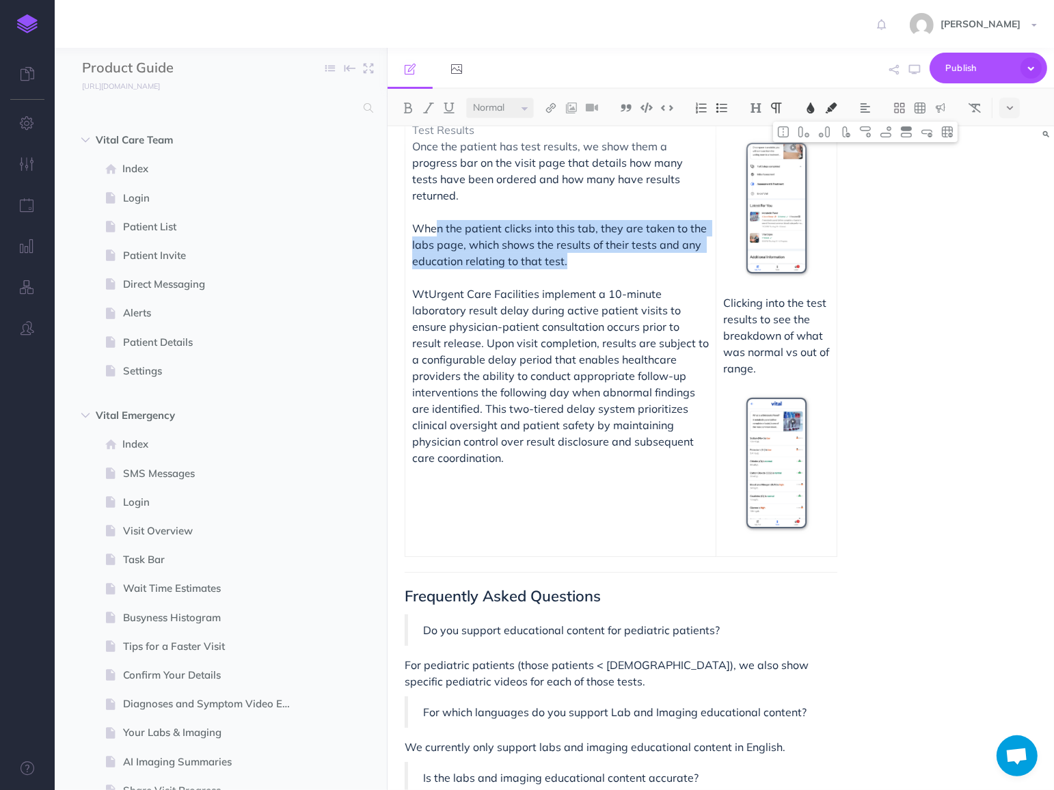
drag, startPoint x: 600, startPoint y: 238, endPoint x: 435, endPoint y: 206, distance: 168.5
click at [435, 206] on p "Once the patient has test results, we show them a progress bar on the visit pag…" at bounding box center [560, 203] width 297 height 131
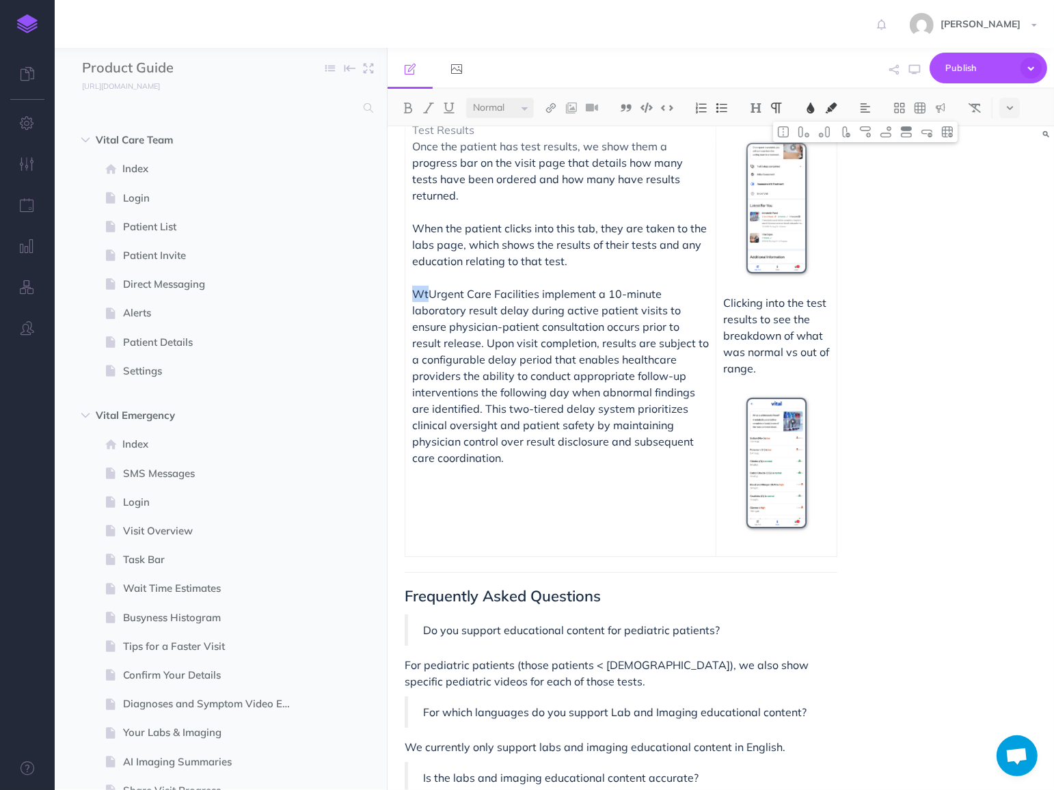
drag, startPoint x: 431, startPoint y: 275, endPoint x: 411, endPoint y: 273, distance: 20.0
click at [411, 273] on td "Test Results Once the patient has test results, we show them a progress bar on …" at bounding box center [560, 335] width 311 height 442
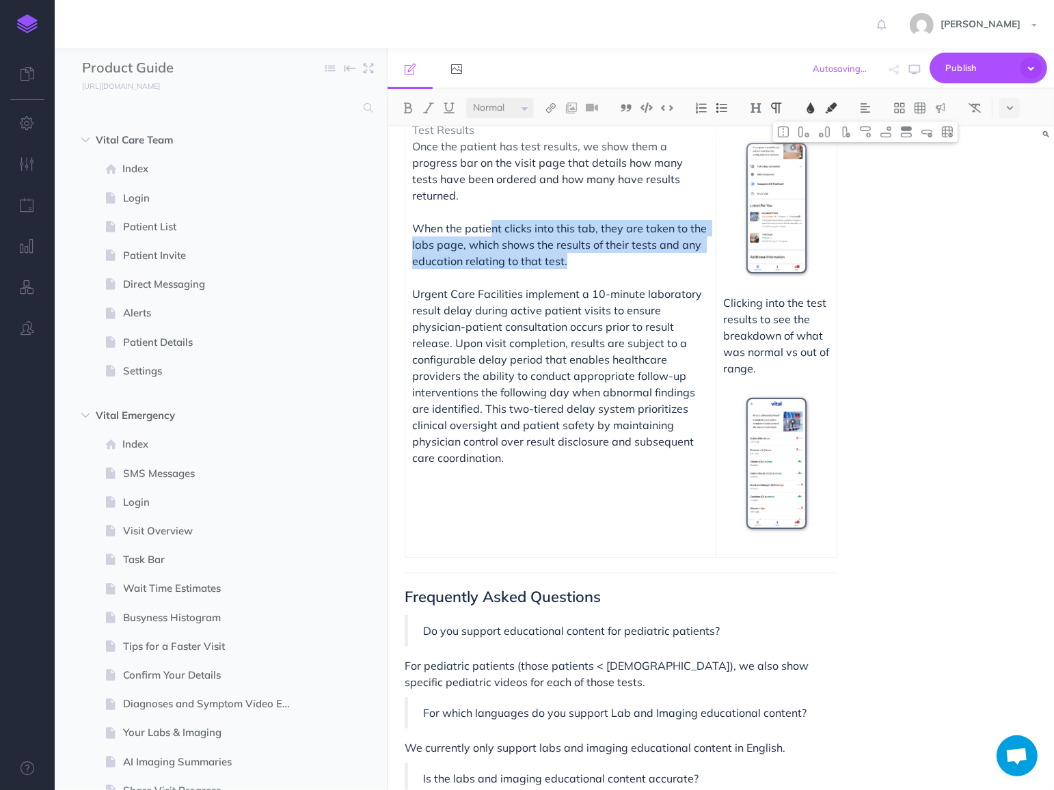
drag, startPoint x: 582, startPoint y: 245, endPoint x: 489, endPoint y: 218, distance: 96.7
click at [489, 219] on p "Once the patient has test results, we show them a progress bar on the visit pag…" at bounding box center [560, 203] width 297 height 131
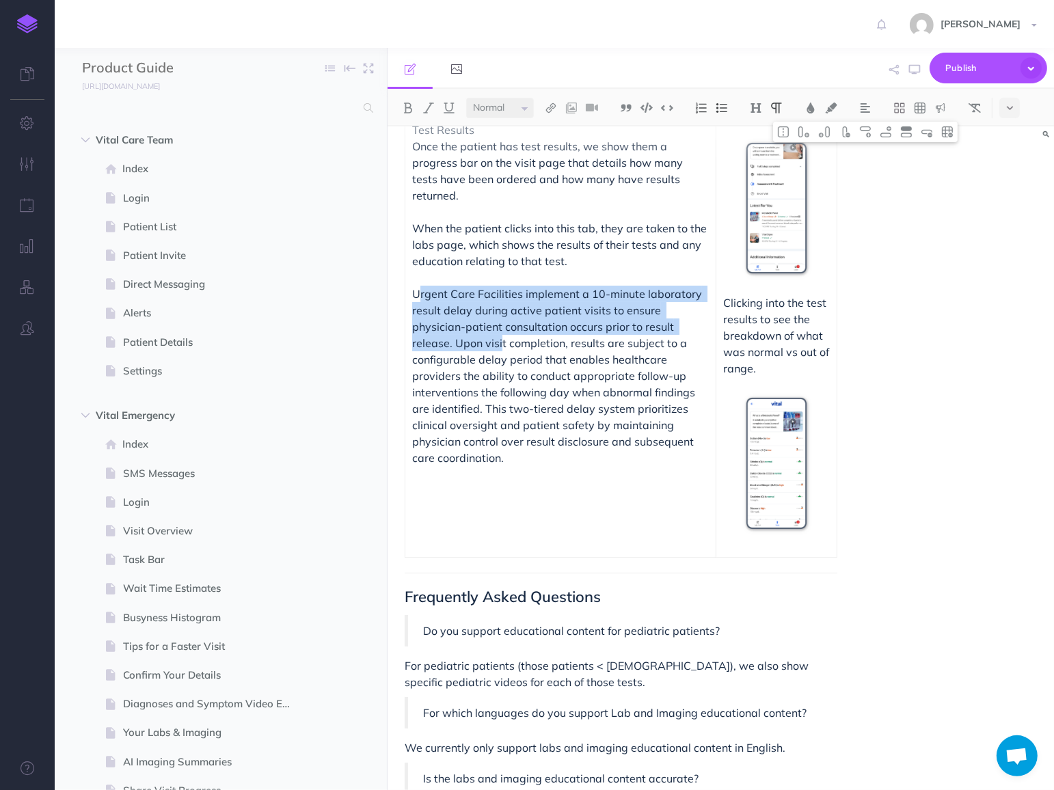
drag, startPoint x: 416, startPoint y: 276, endPoint x: 502, endPoint y: 326, distance: 98.9
click at [502, 326] on p "Urgent Care Facilities implement a 10-minute laboratory result delay during act…" at bounding box center [560, 376] width 297 height 180
click at [1005, 111] on button at bounding box center [1009, 108] width 21 height 21
click at [1007, 273] on img at bounding box center [1009, 275] width 12 height 8
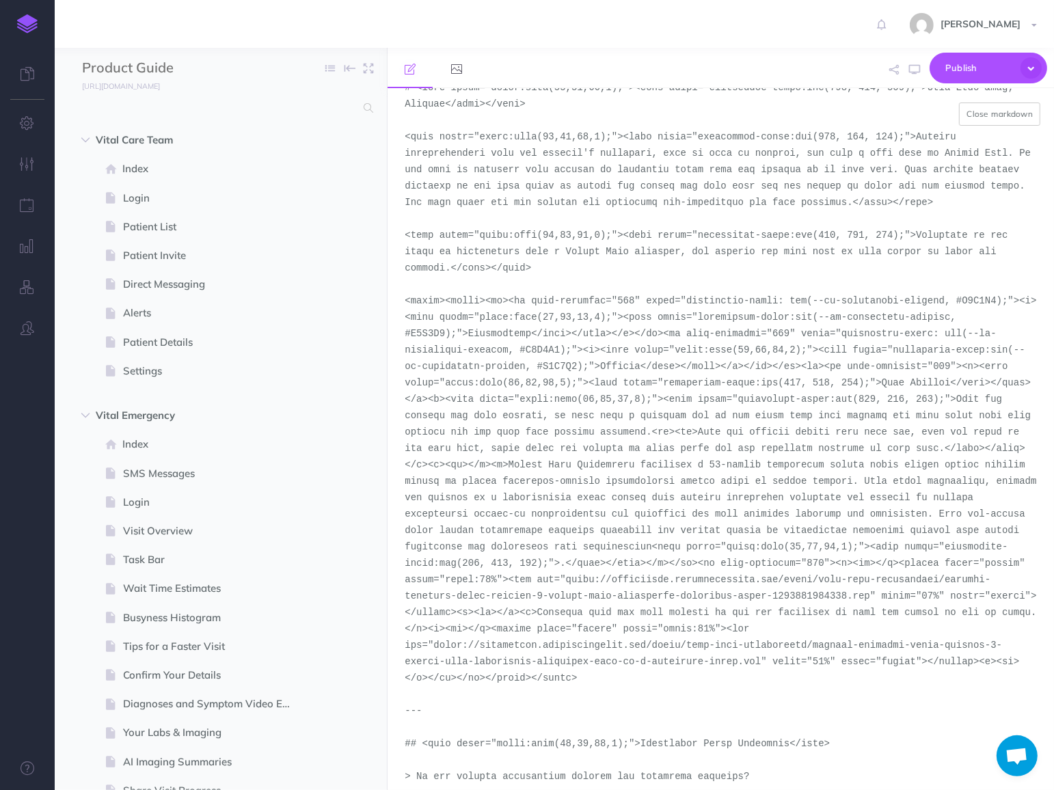
scroll to position [40, 0]
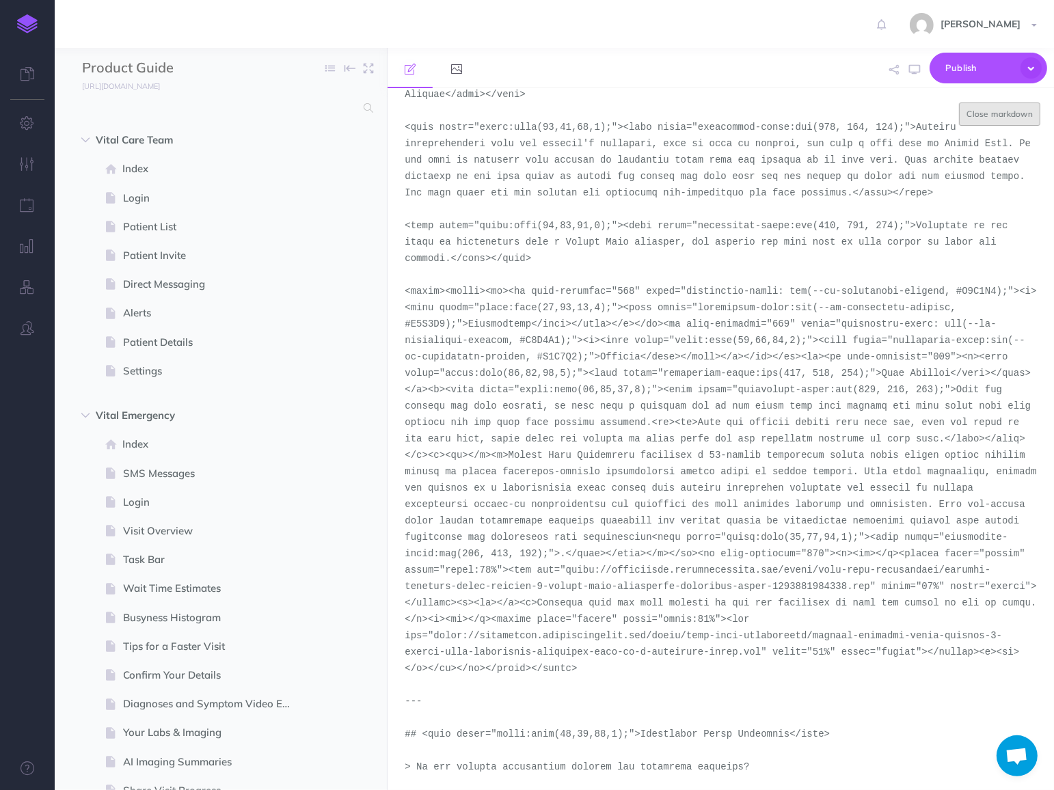
click at [1007, 110] on button "Close markdown" at bounding box center [999, 114] width 81 height 23
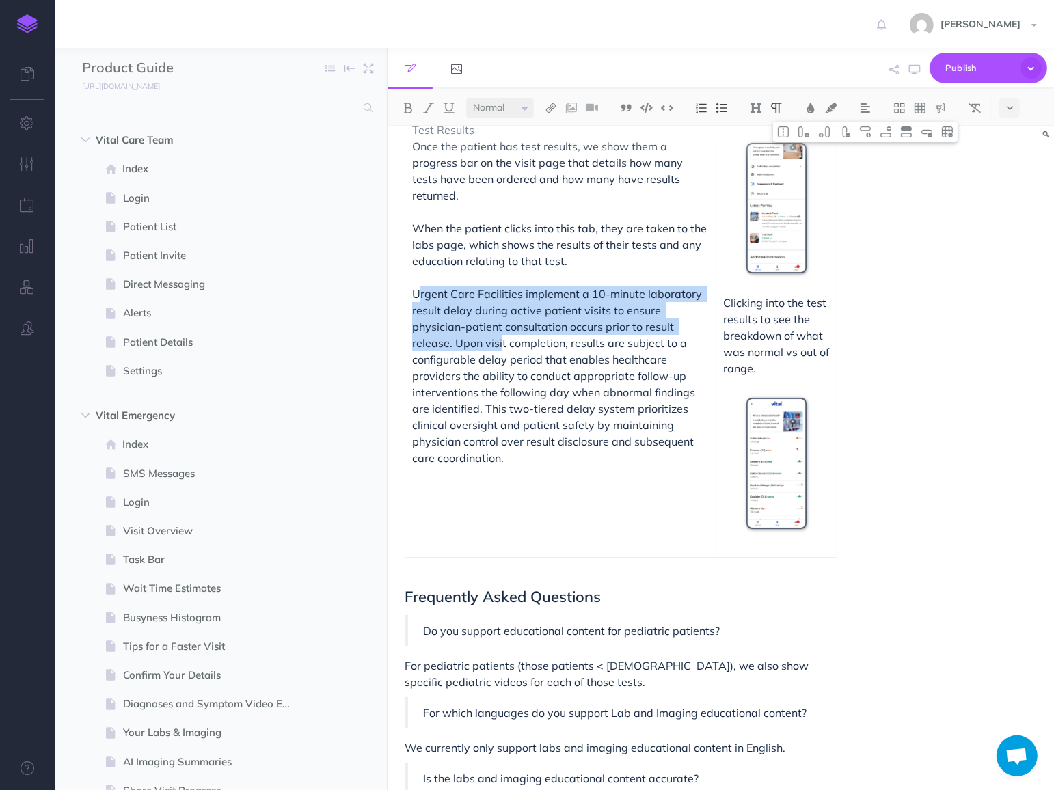
scroll to position [172, 0]
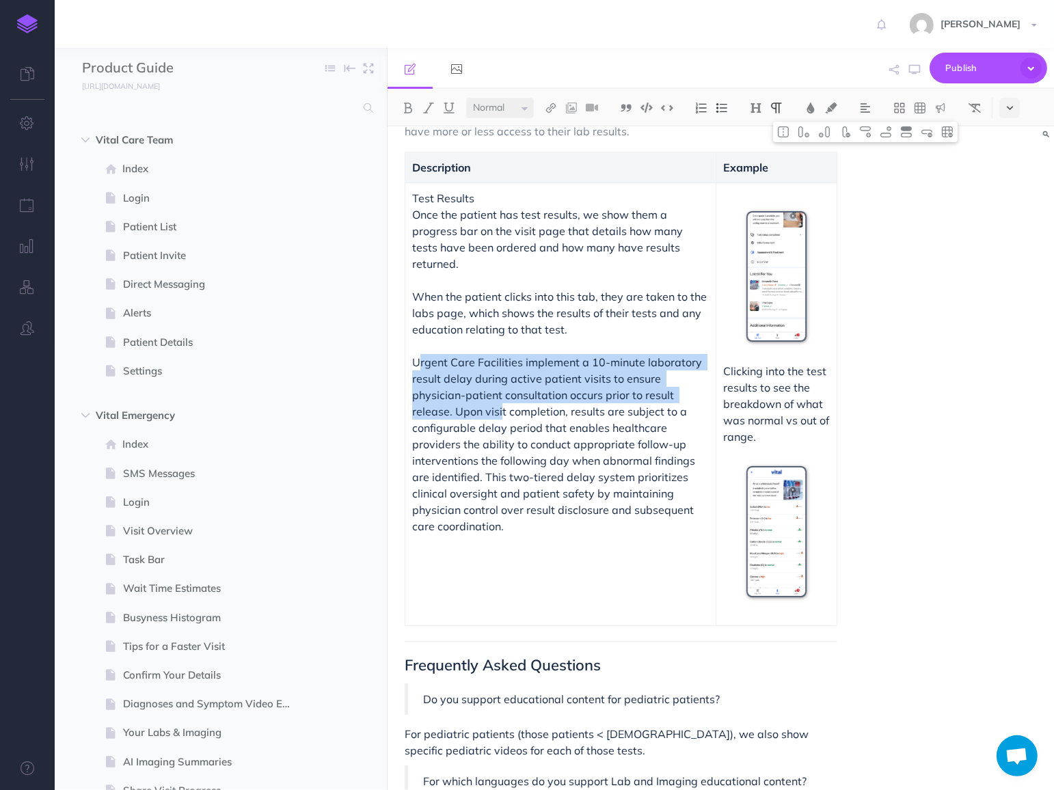
click at [1002, 109] on button at bounding box center [1009, 108] width 21 height 21
click at [1007, 269] on button at bounding box center [1009, 275] width 21 height 21
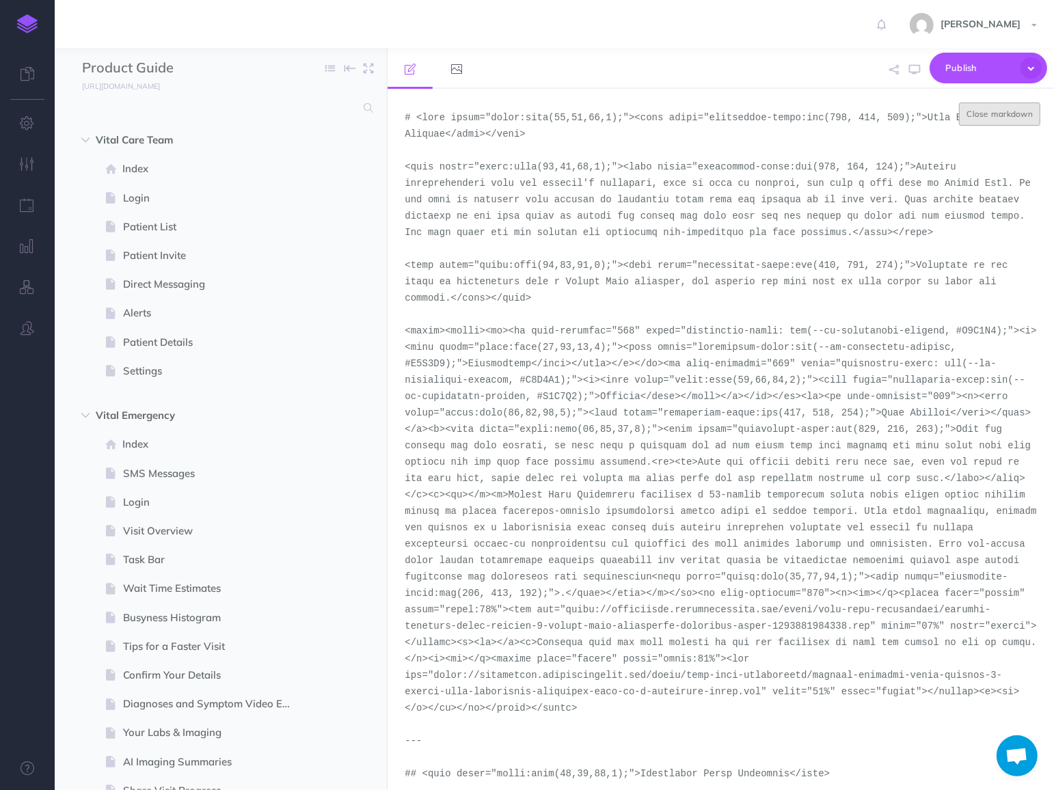
click at [978, 124] on button "Close markdown" at bounding box center [999, 114] width 81 height 23
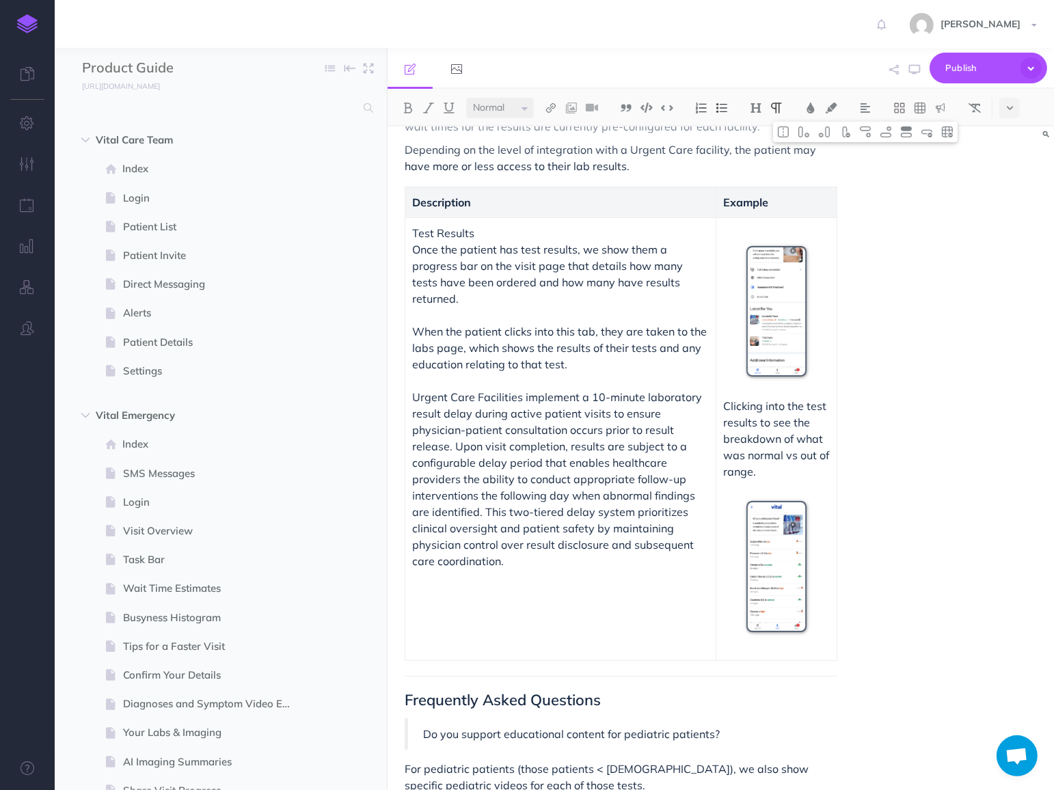
scroll to position [139, 0]
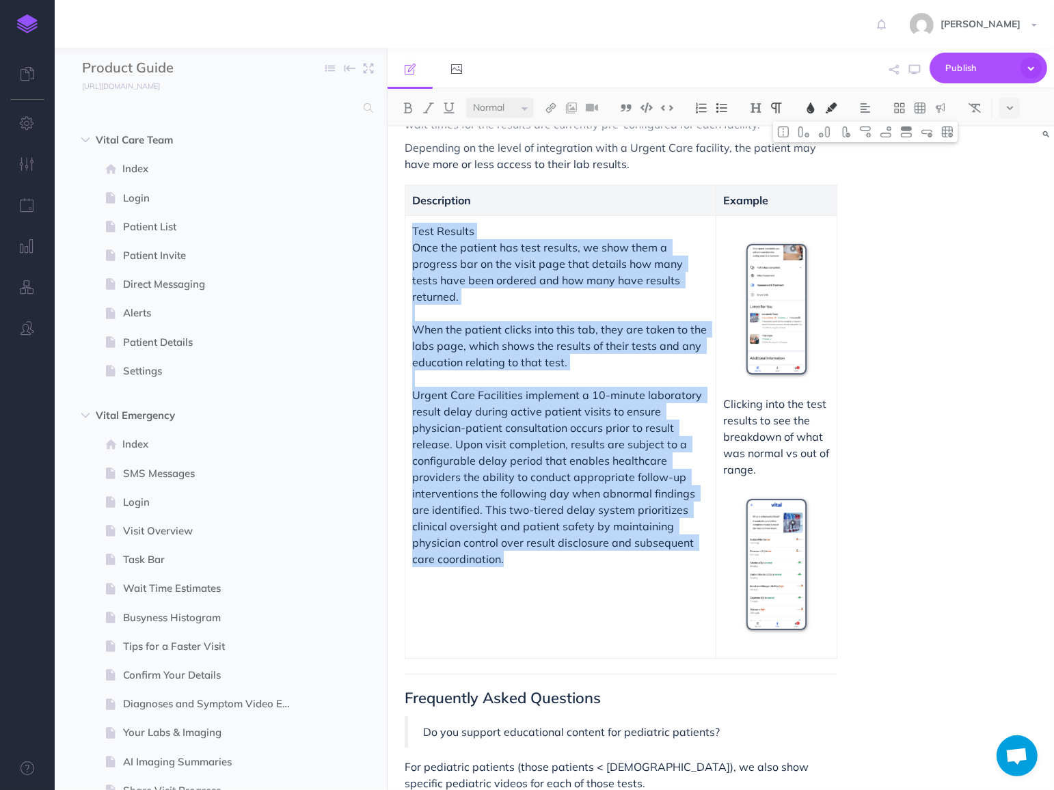
drag, startPoint x: 530, startPoint y: 543, endPoint x: 411, endPoint y: 234, distance: 331.2
click at [411, 234] on td "Test Results Once the patient has test results, we show them a progress bar on …" at bounding box center [560, 436] width 311 height 443
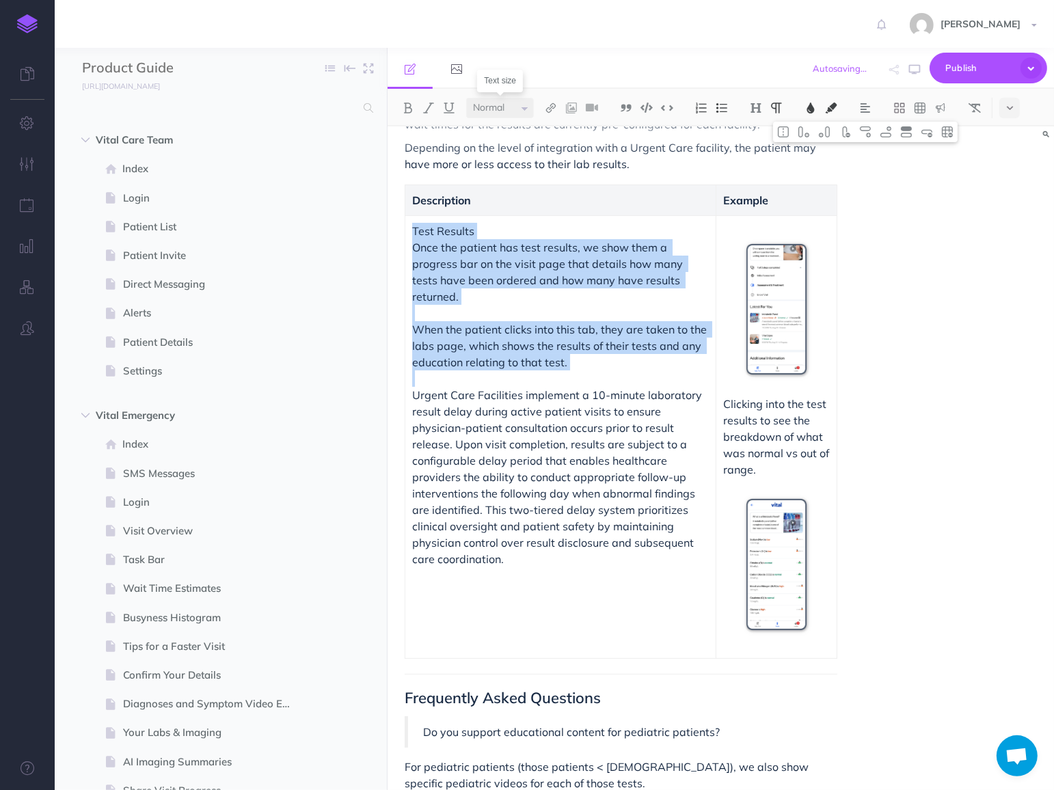
click at [526, 107] on select "Small Normal Large" at bounding box center [500, 108] width 68 height 21
click at [466, 98] on select "Small Normal Large" at bounding box center [500, 108] width 68 height 21
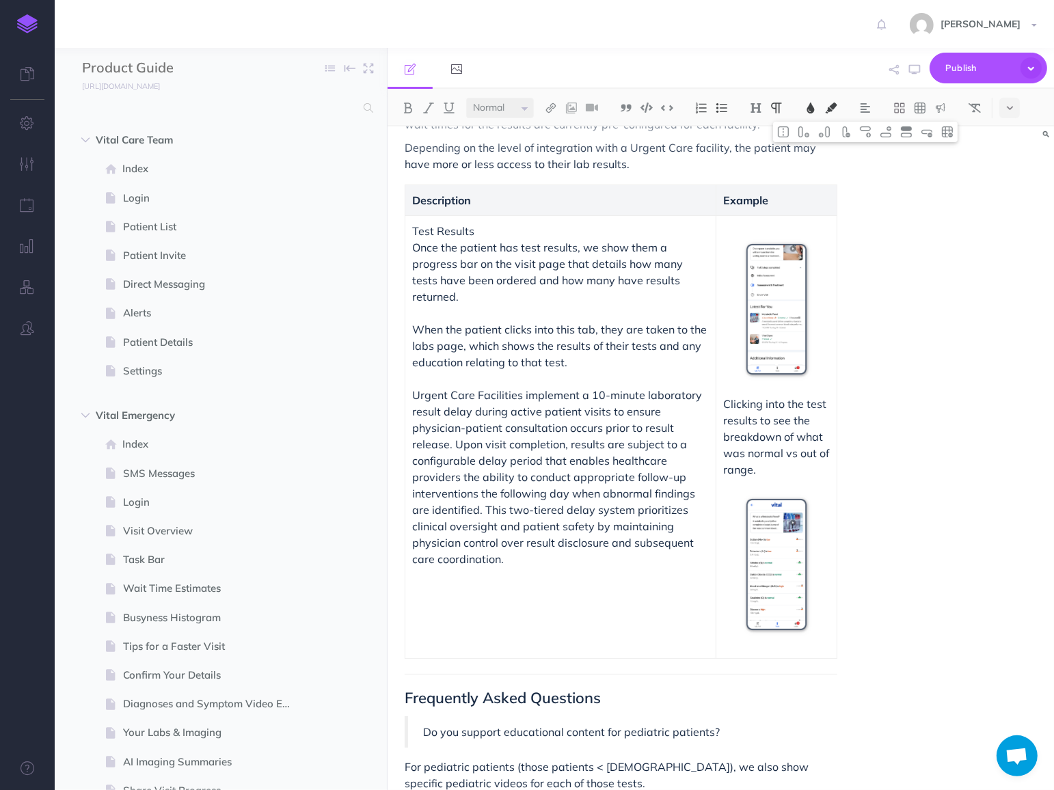
click at [606, 94] on div "Small Normal Large H1 H2 H3 H4" at bounding box center [720, 108] width 666 height 38
click at [1021, 66] on icon "button" at bounding box center [1030, 67] width 21 height 21
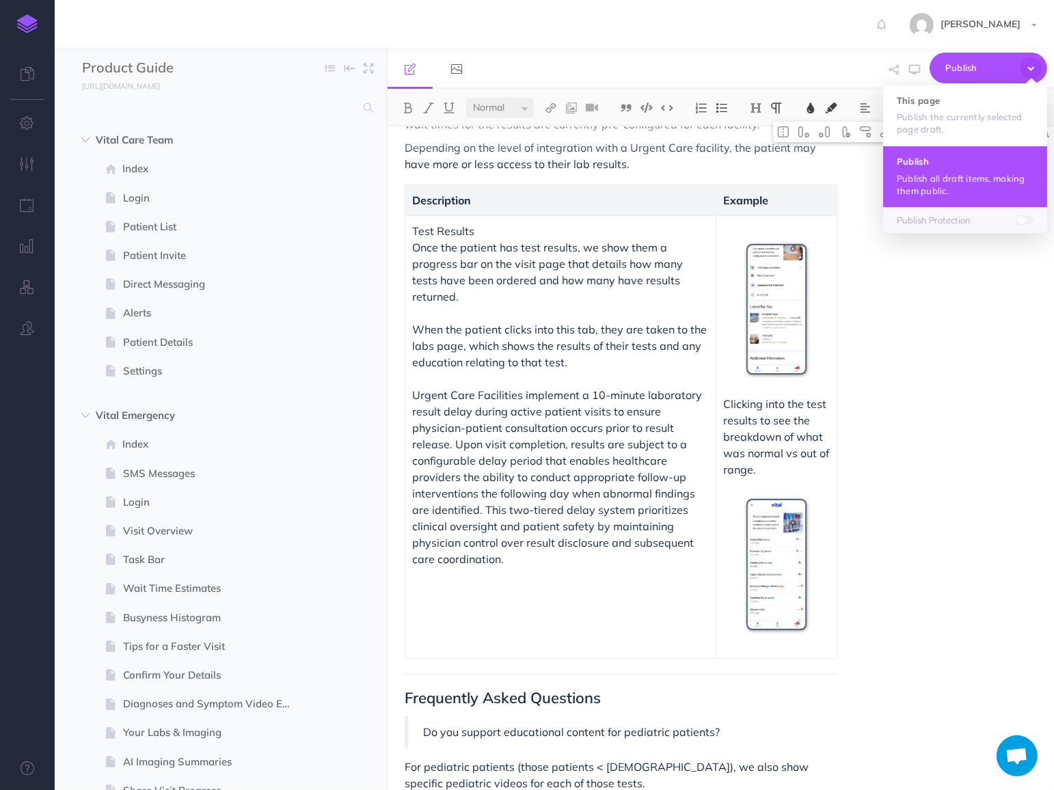
click at [941, 178] on p "Publish all draft items, making them public." at bounding box center [965, 184] width 137 height 25
